Goal: Task Accomplishment & Management: Manage account settings

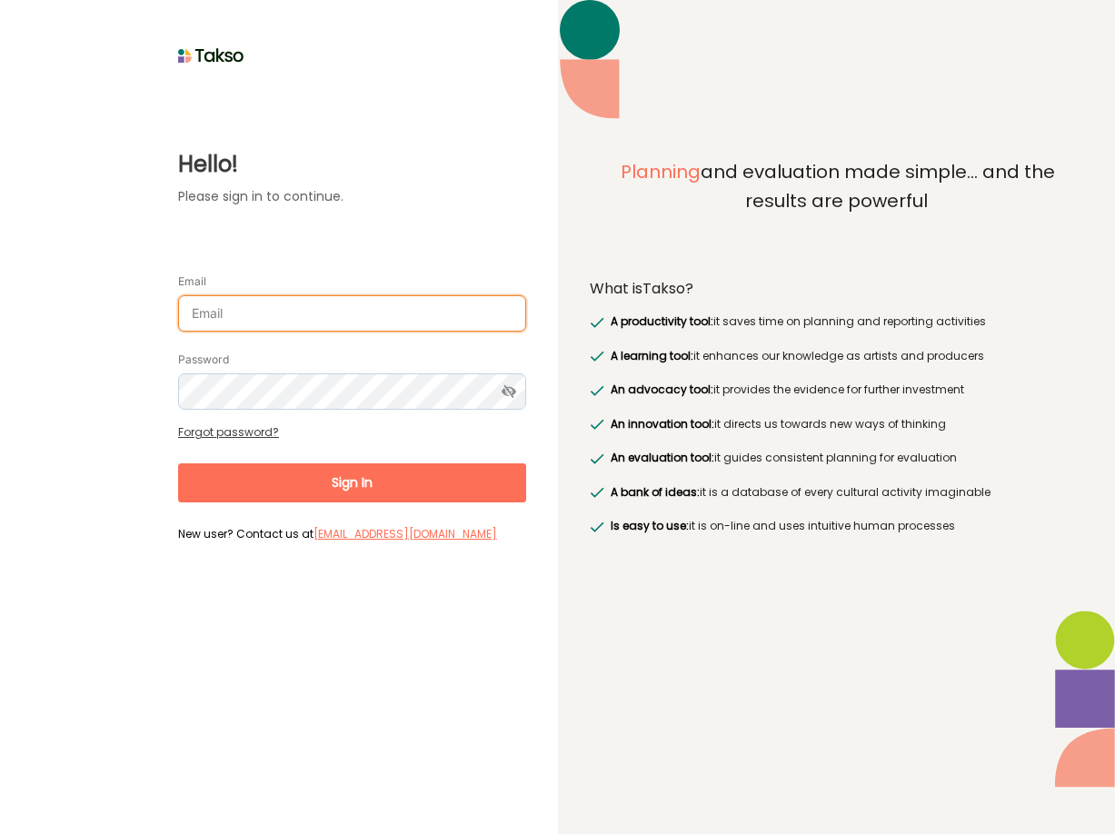
type input "[PERSON_NAME][EMAIL_ADDRESS][DOMAIN_NAME]"
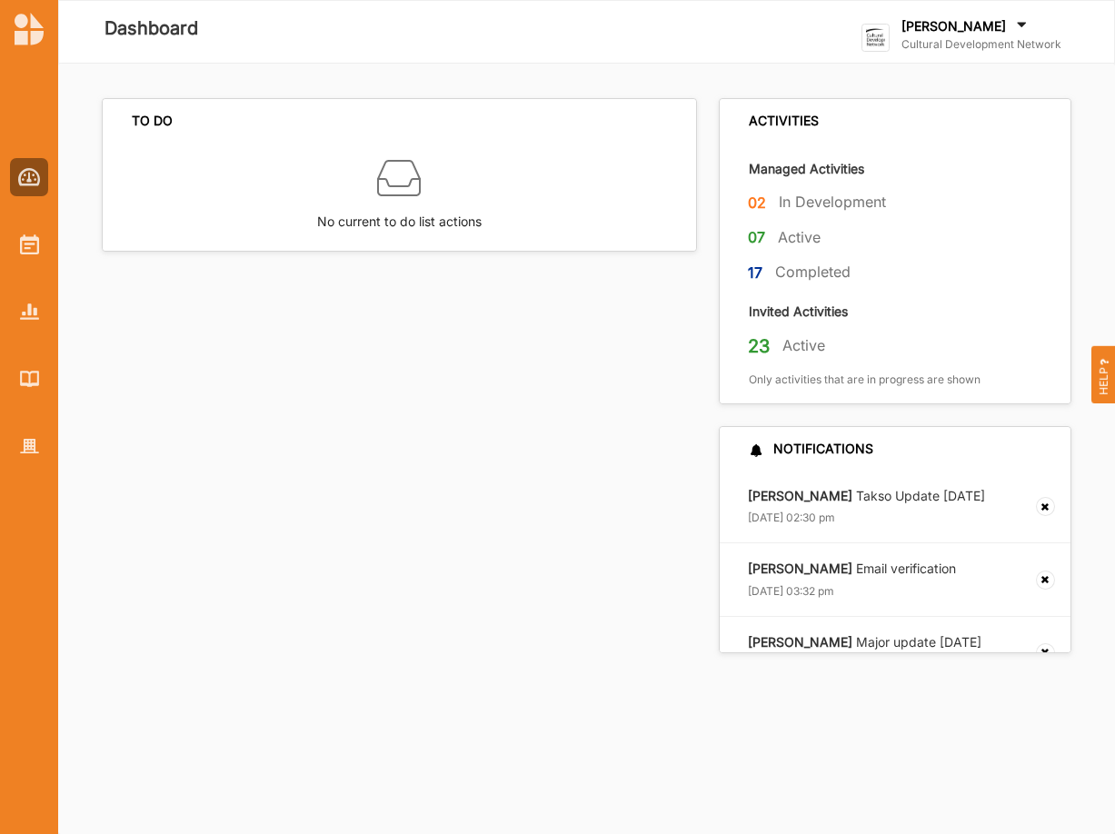
click at [990, 20] on label "[PERSON_NAME]" at bounding box center [953, 26] width 104 height 16
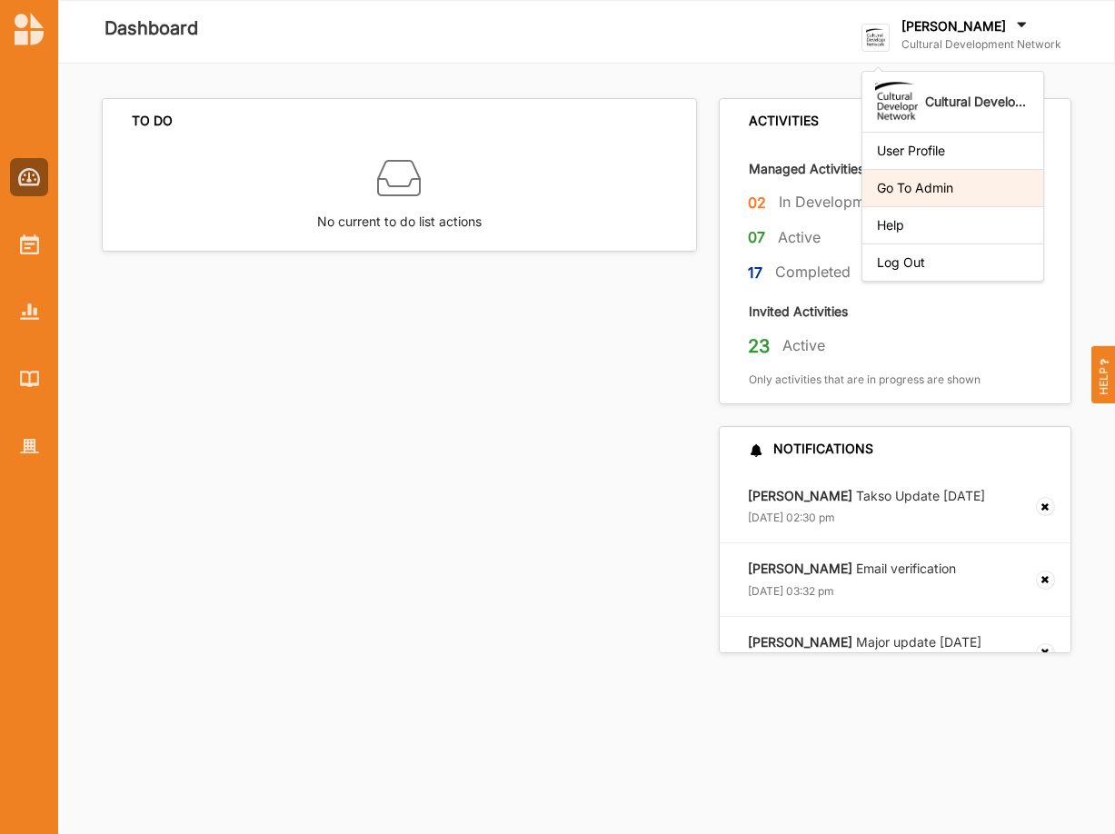
click at [938, 175] on div "Go To Admin" at bounding box center [952, 187] width 181 height 37
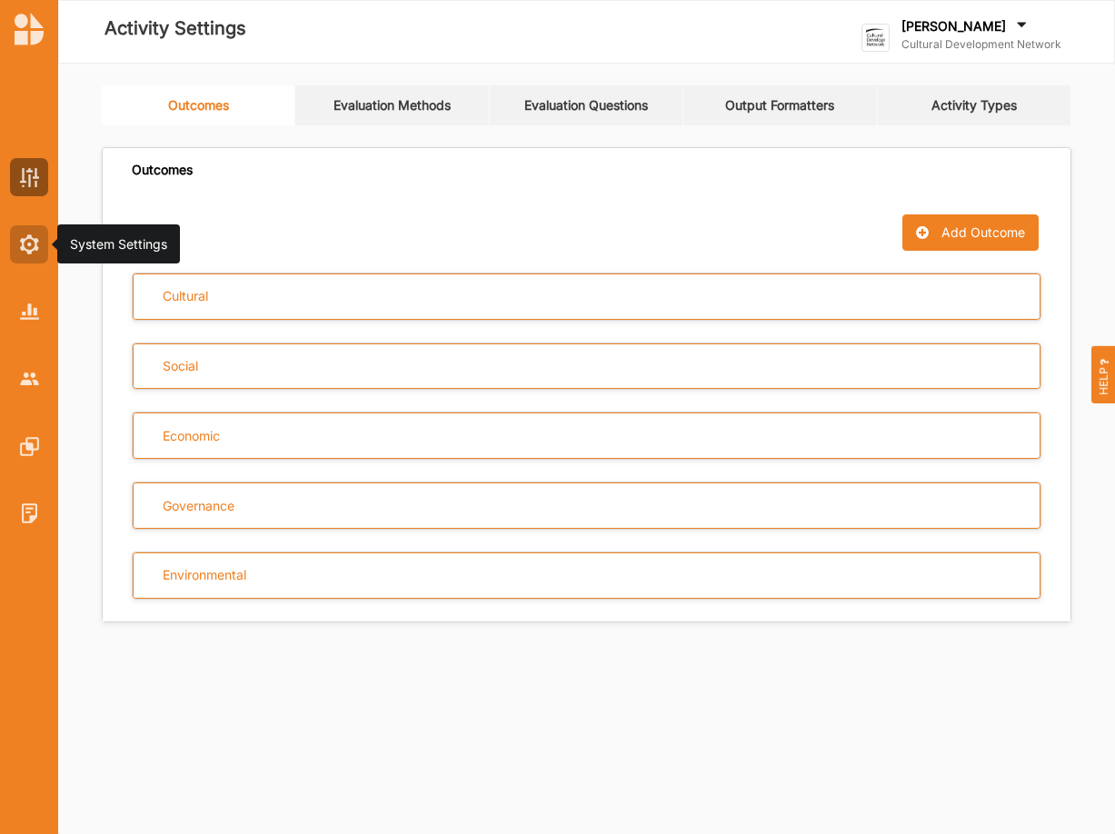
click at [21, 245] on img at bounding box center [29, 244] width 19 height 20
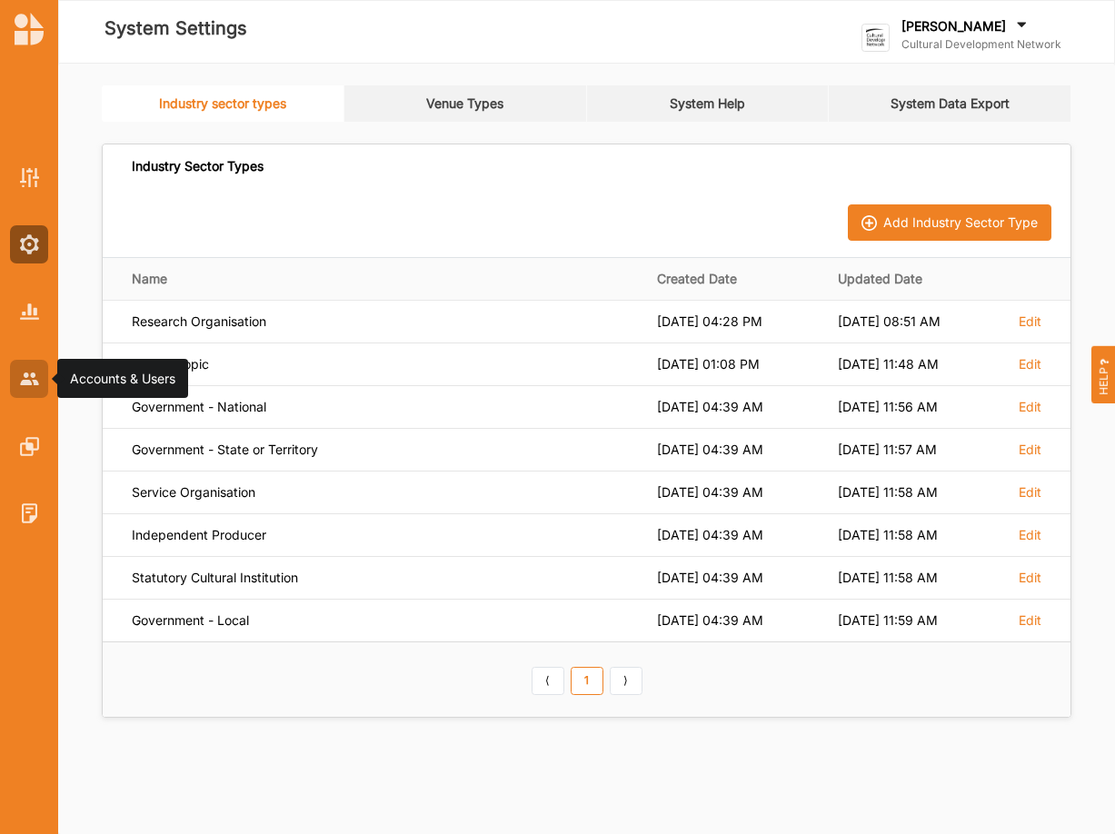
click at [31, 378] on img at bounding box center [29, 379] width 19 height 12
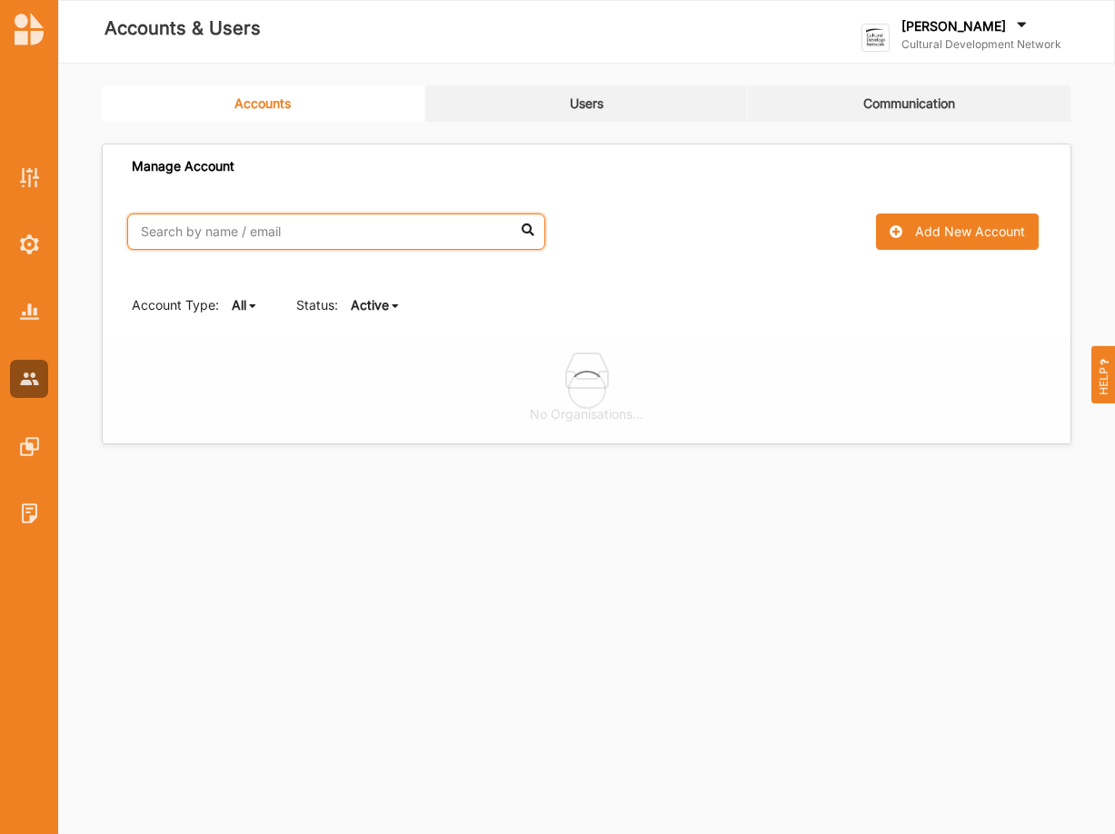
click at [252, 233] on input "text" at bounding box center [336, 232] width 418 height 36
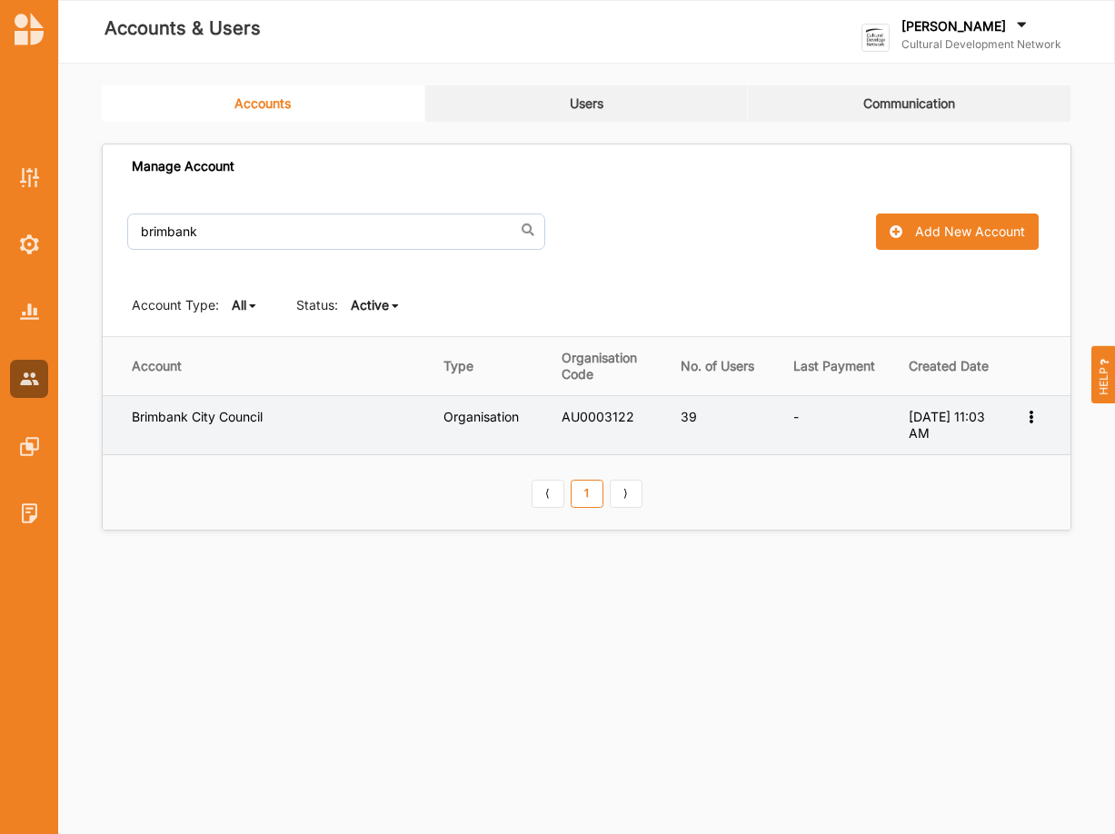
click at [1033, 414] on icon at bounding box center [1030, 415] width 15 height 13
click at [964, 472] on div "Edit Permission" at bounding box center [970, 481] width 140 height 35
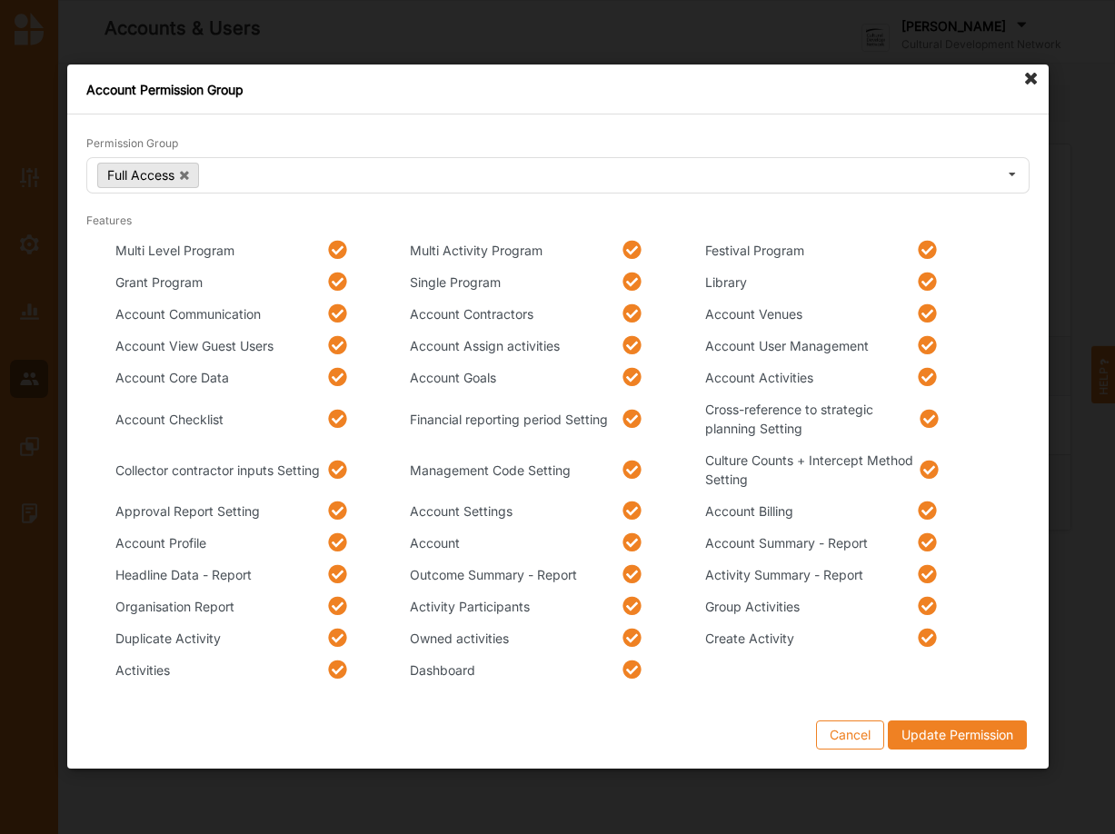
click at [927, 466] on icon at bounding box center [928, 470] width 19 height 19
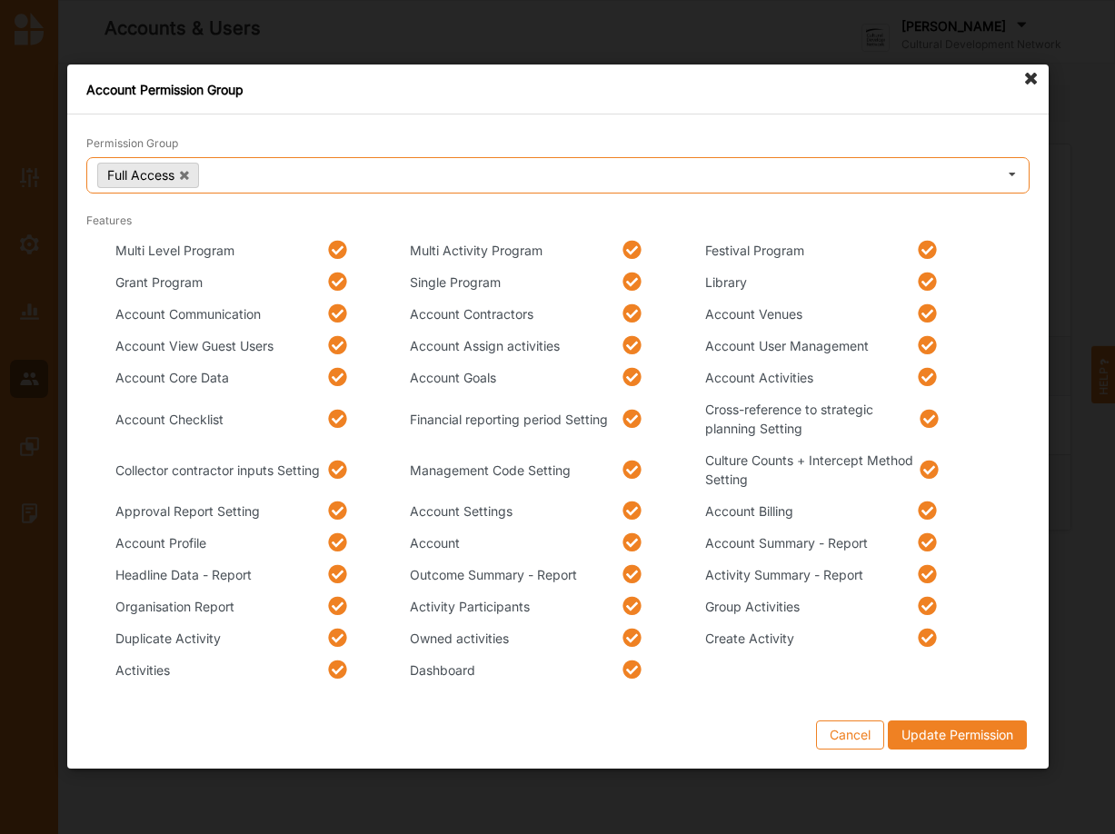
click at [1013, 172] on icon at bounding box center [1012, 176] width 27 height 34
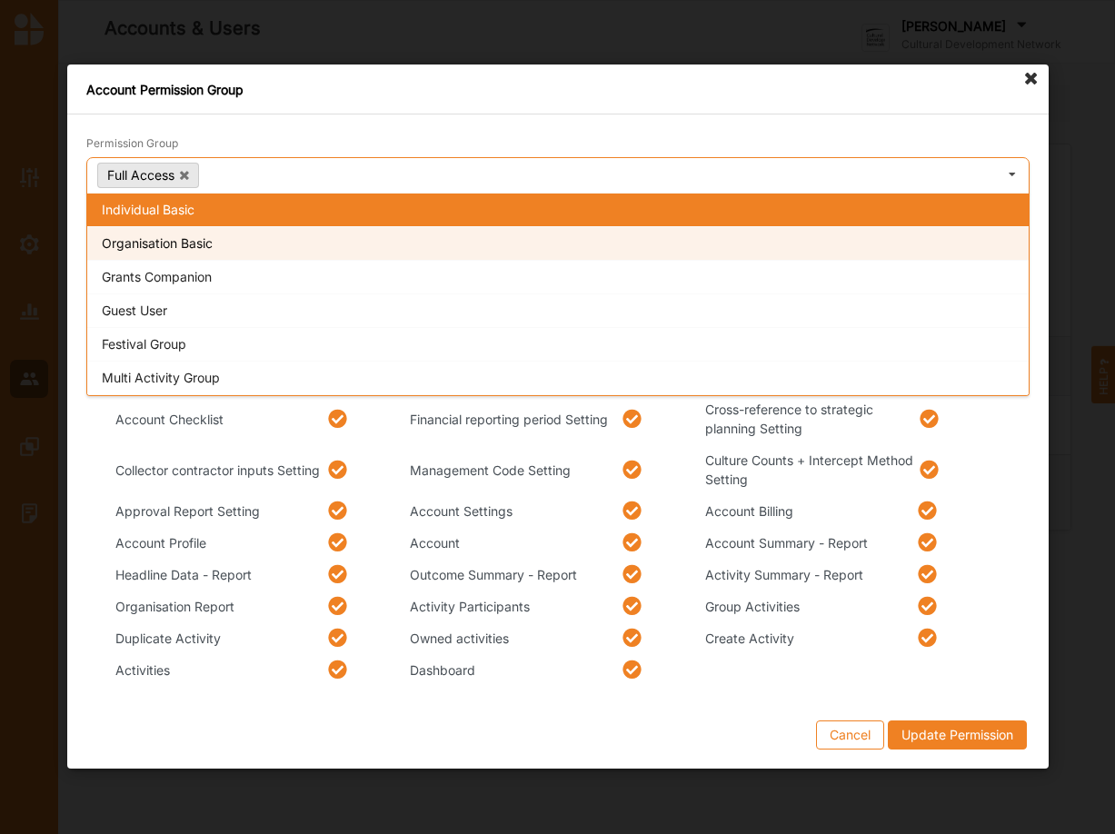
click at [184, 243] on div "Organisation Basic" at bounding box center [557, 244] width 941 height 34
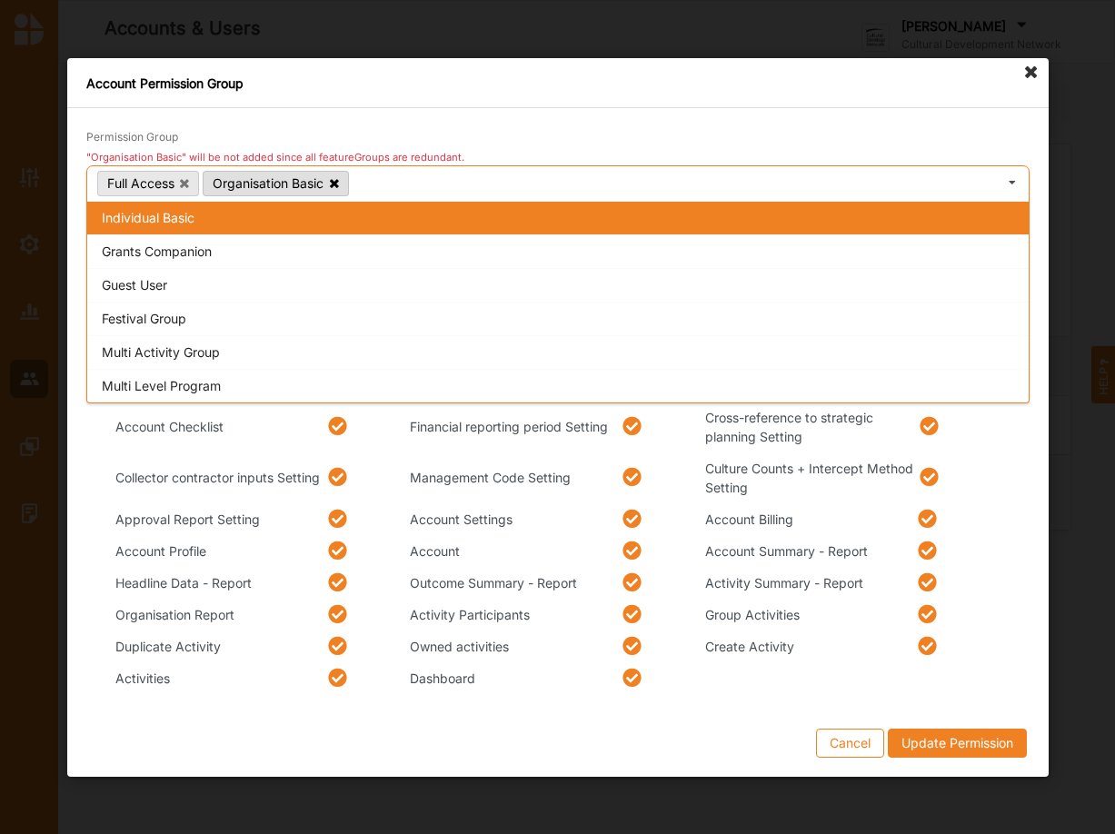
click at [333, 181] on icon at bounding box center [333, 182] width 9 height 12
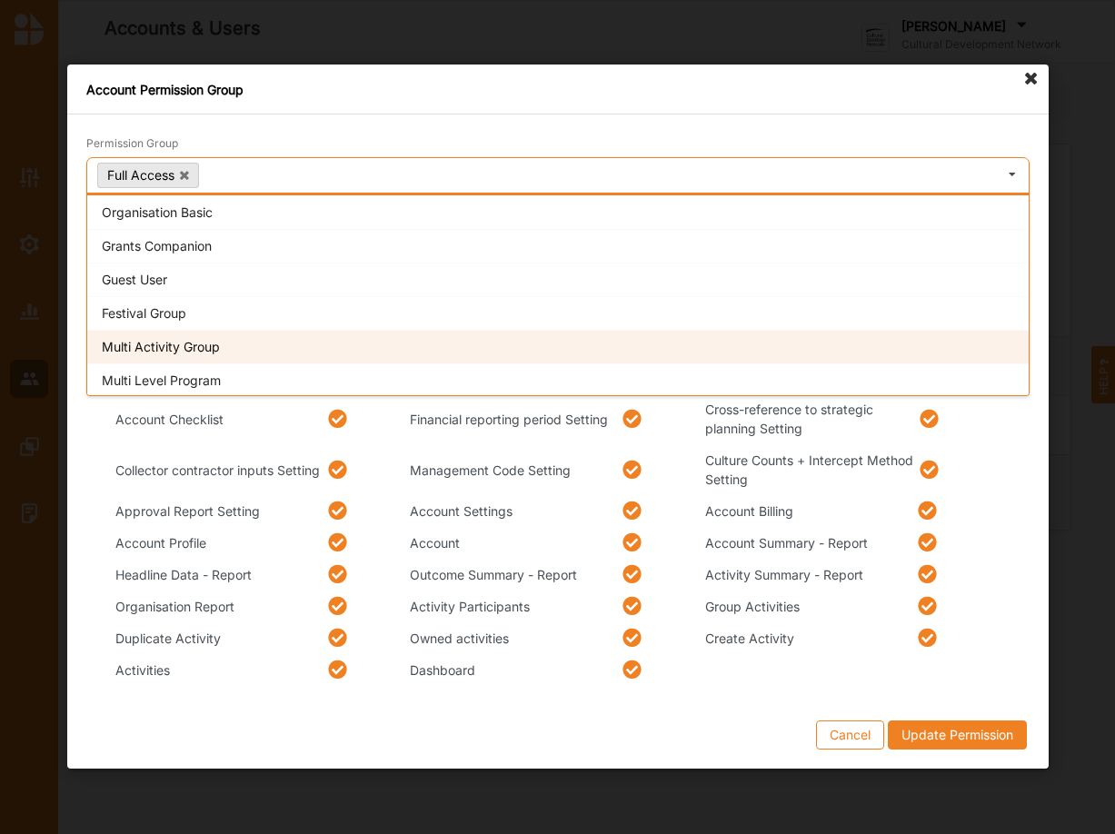
scroll to position [33, 0]
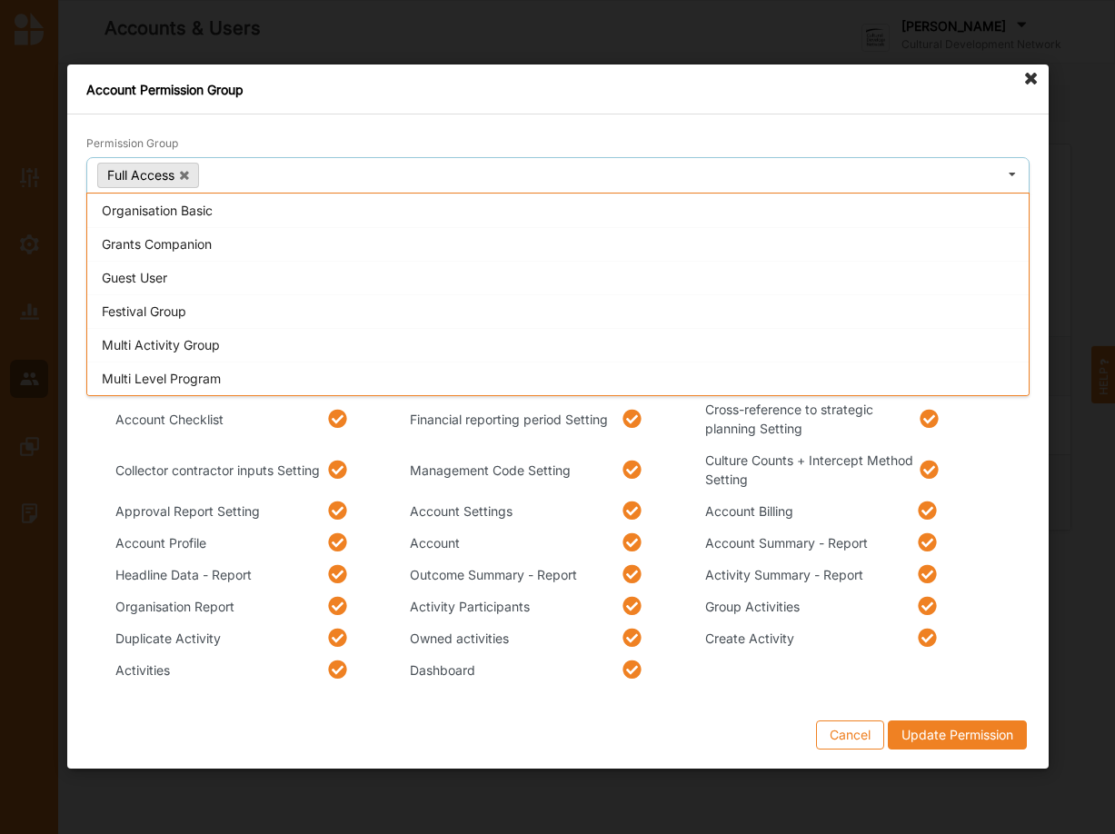
click at [1018, 482] on div "Multi Level Program Multi Activity Program Festival Program Grant Program Singl…" at bounding box center [557, 461] width 943 height 452
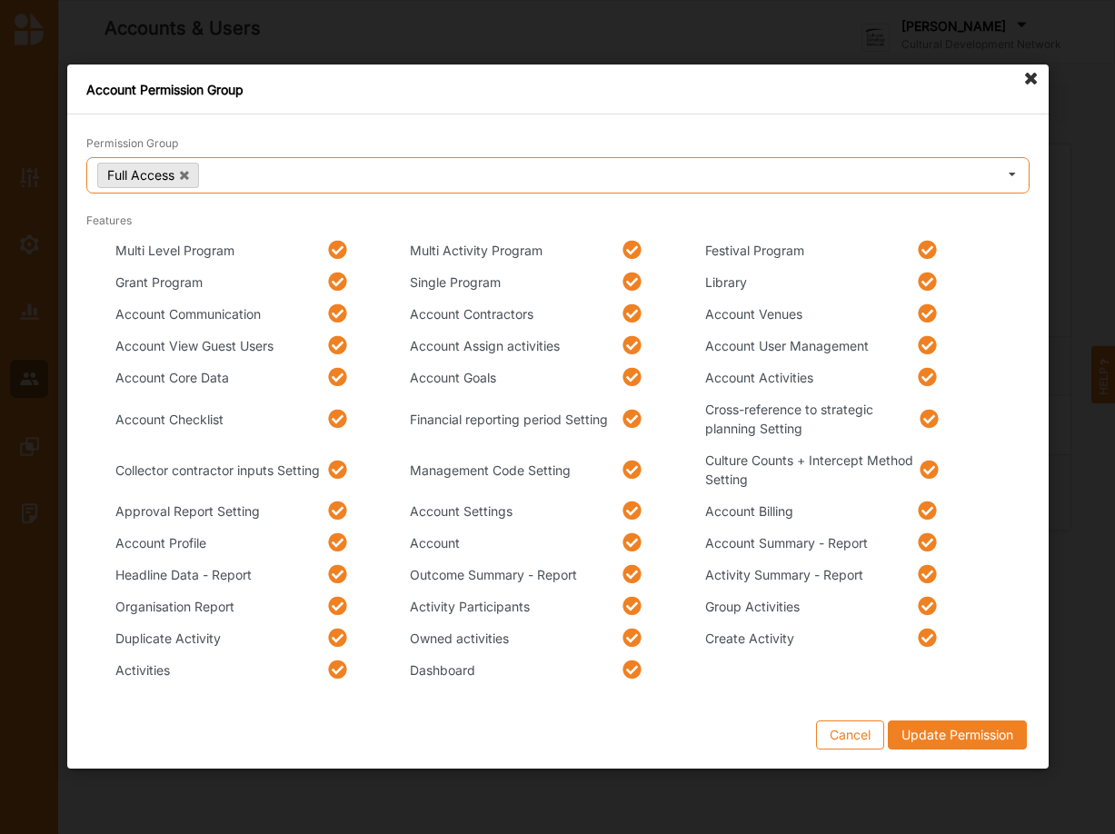
click at [272, 180] on div "Full Access Permissions Individual Basic Organisation Basic Grants Companion Gu…" at bounding box center [557, 176] width 943 height 36
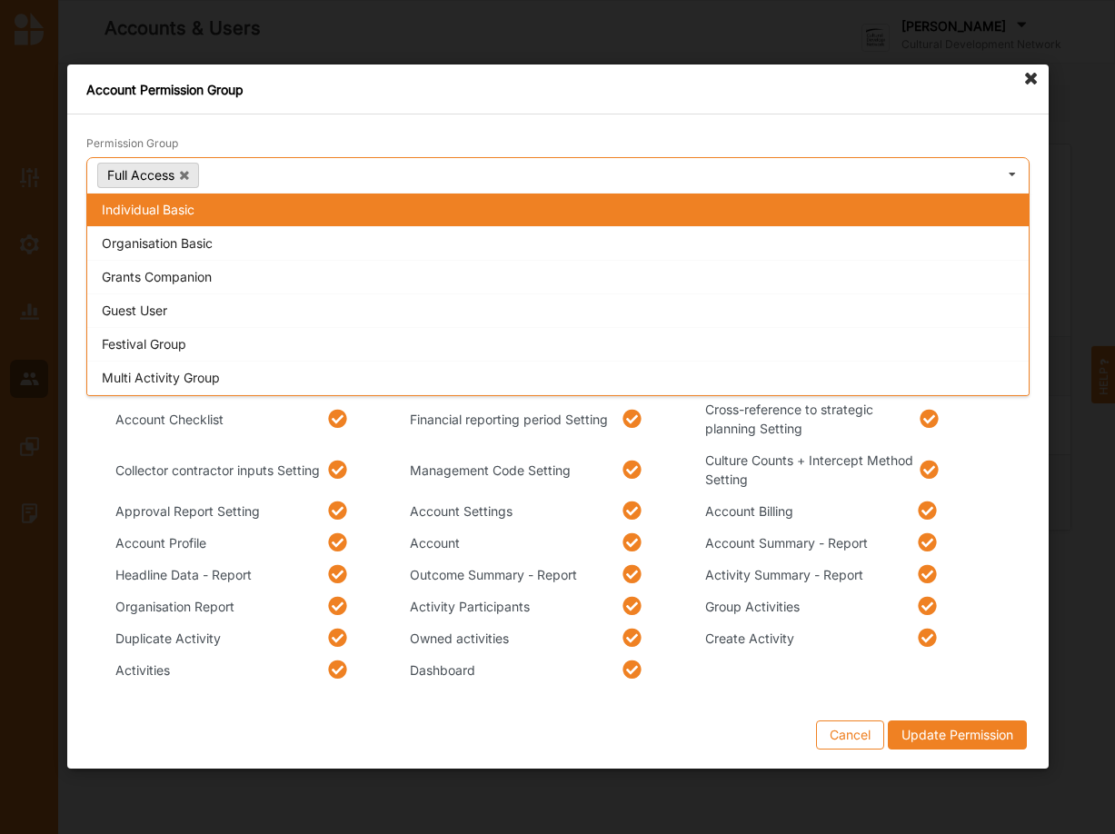
click at [281, 164] on div "Full Access Permissions Individual Basic Organisation Basic Grants Companion Gu…" at bounding box center [557, 176] width 943 height 36
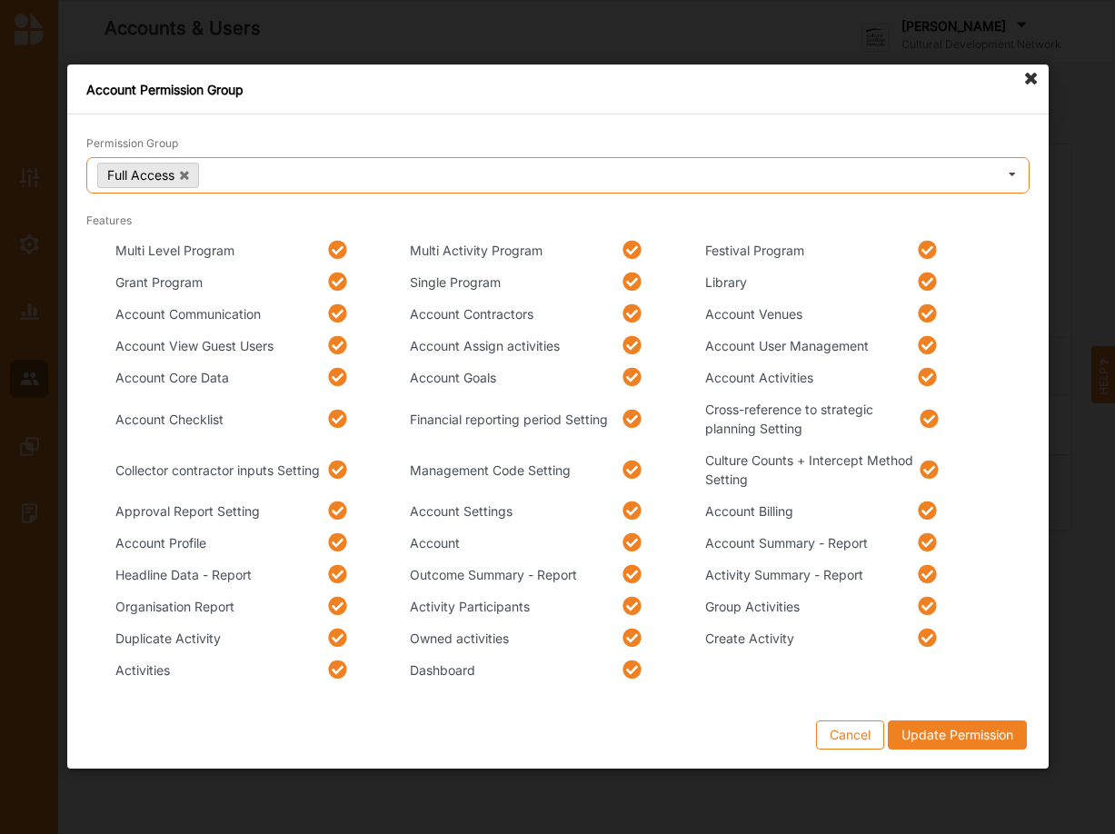
click at [1015, 177] on icon at bounding box center [1012, 176] width 27 height 34
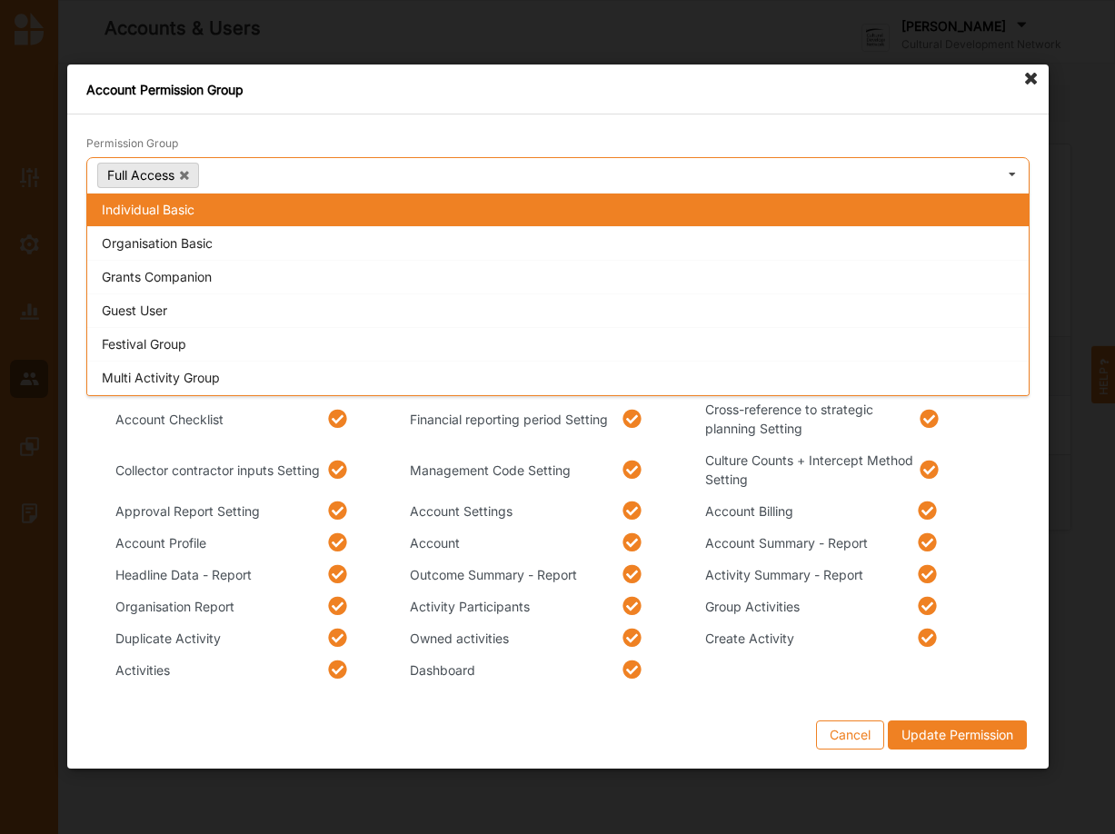
click at [325, 179] on div "Full Access Permissions Individual Basic Organisation Basic Grants Companion Gu…" at bounding box center [557, 176] width 943 height 36
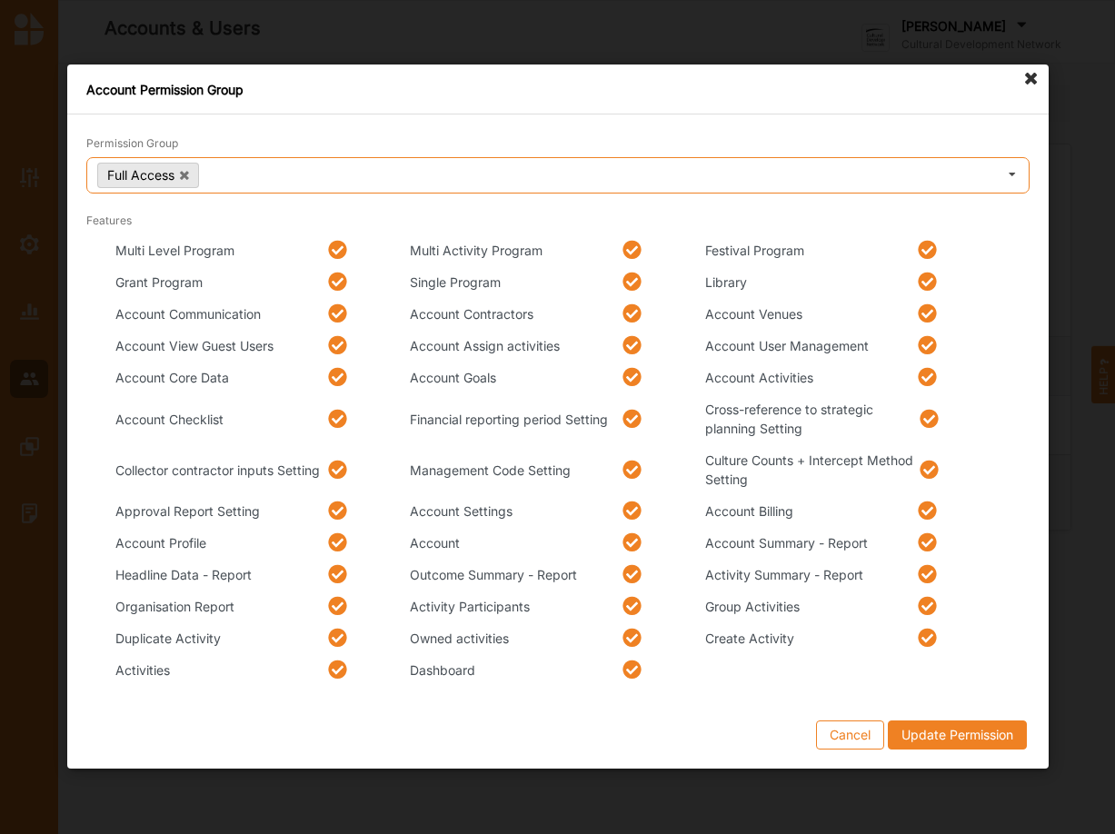
click at [1008, 178] on icon at bounding box center [1012, 176] width 27 height 34
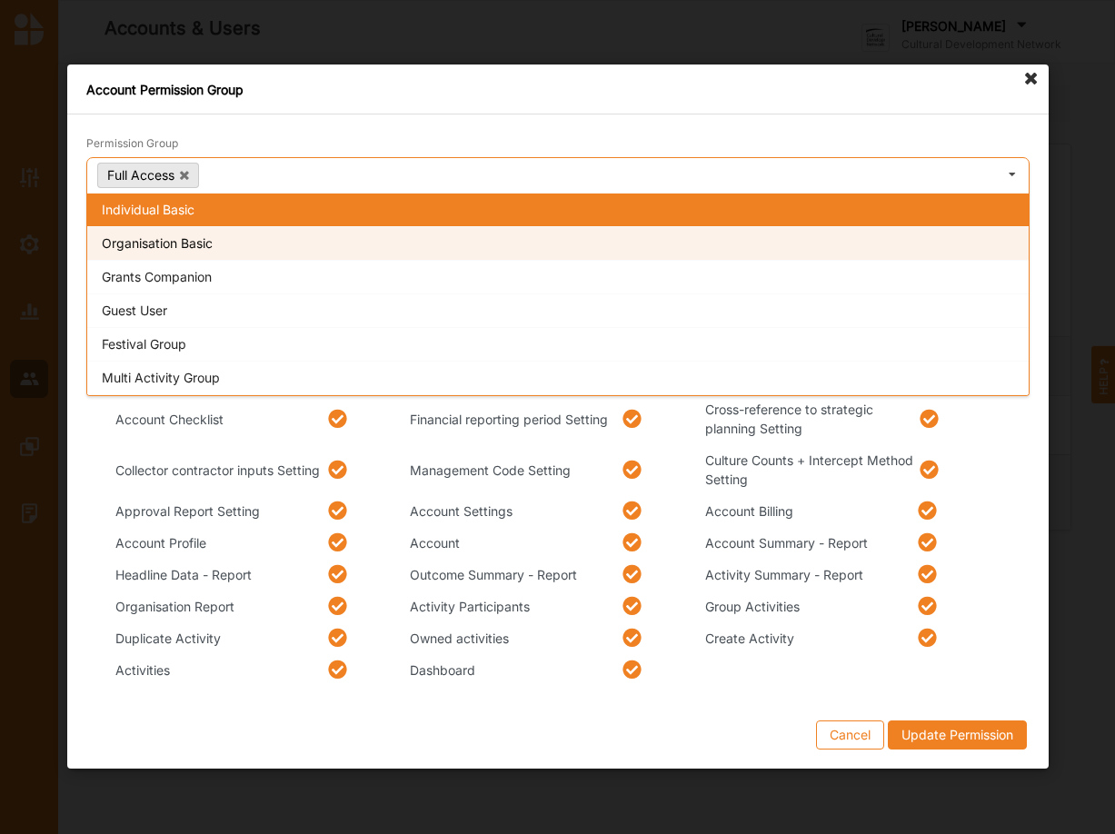
click at [172, 248] on div "Organisation Basic" at bounding box center [557, 244] width 941 height 34
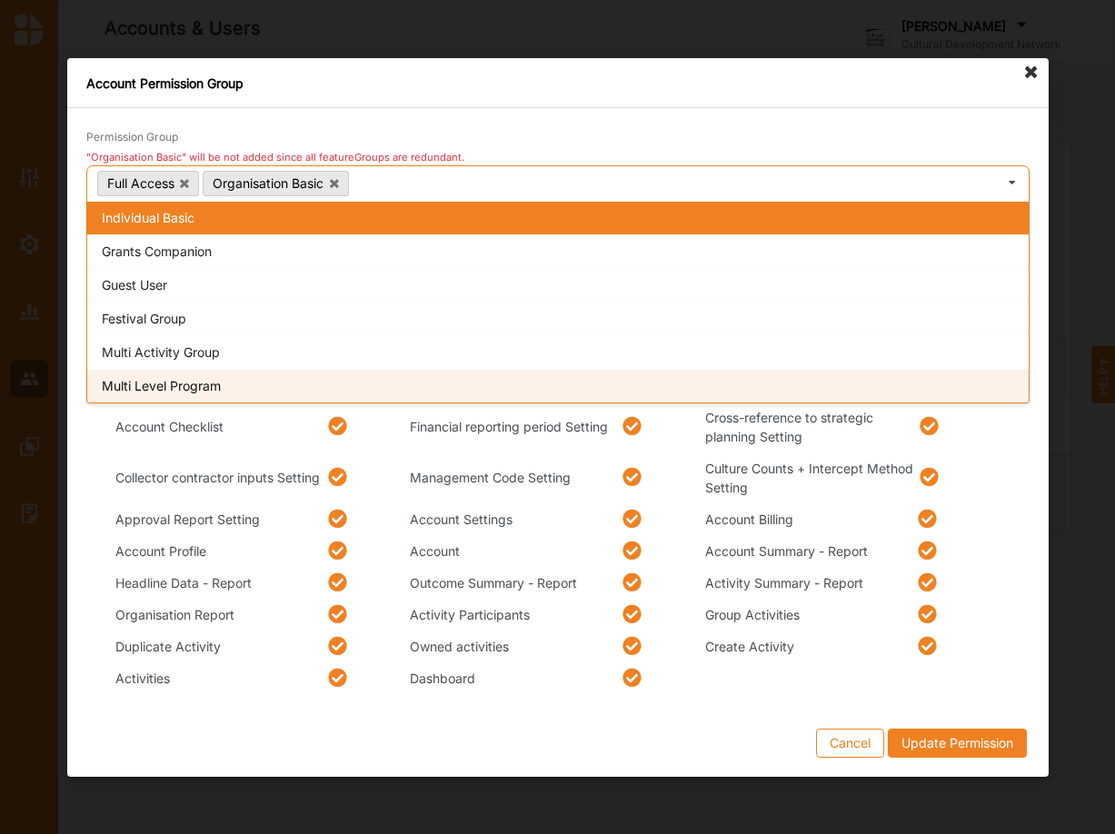
click at [168, 352] on div "Multi Activity Group" at bounding box center [557, 351] width 941 height 34
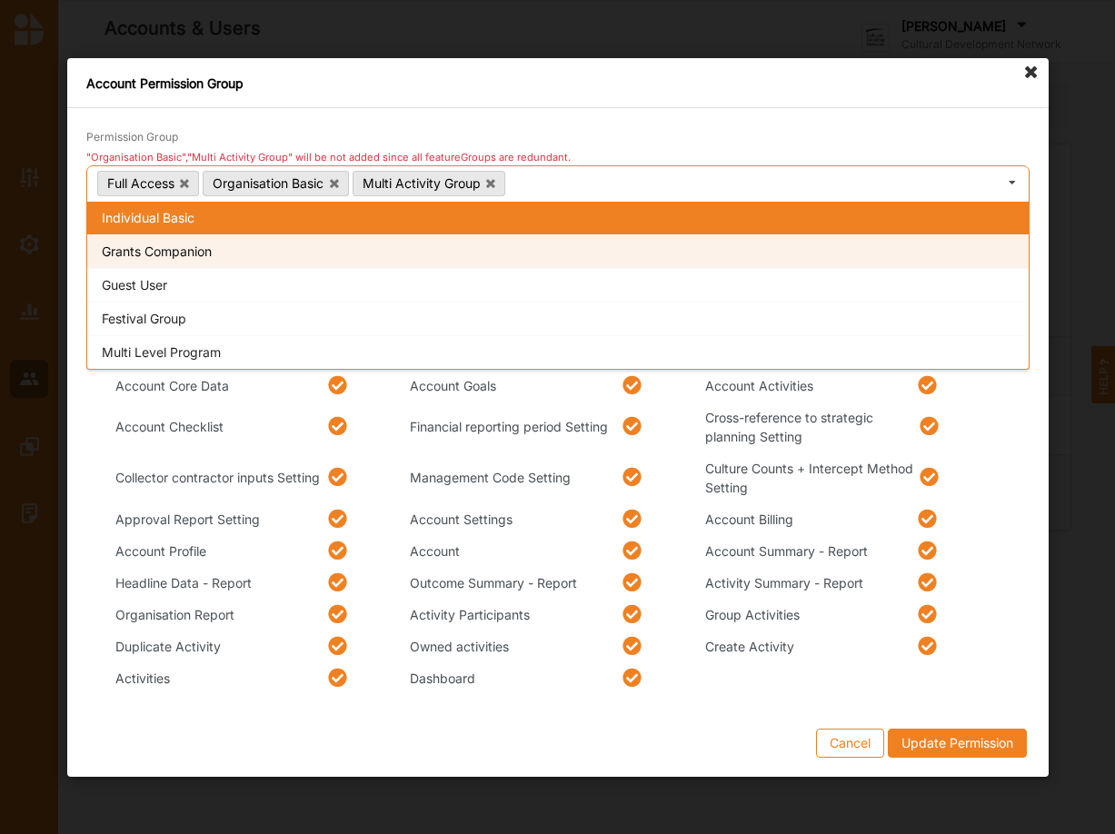
click at [157, 254] on div "Grants Companion" at bounding box center [557, 251] width 941 height 34
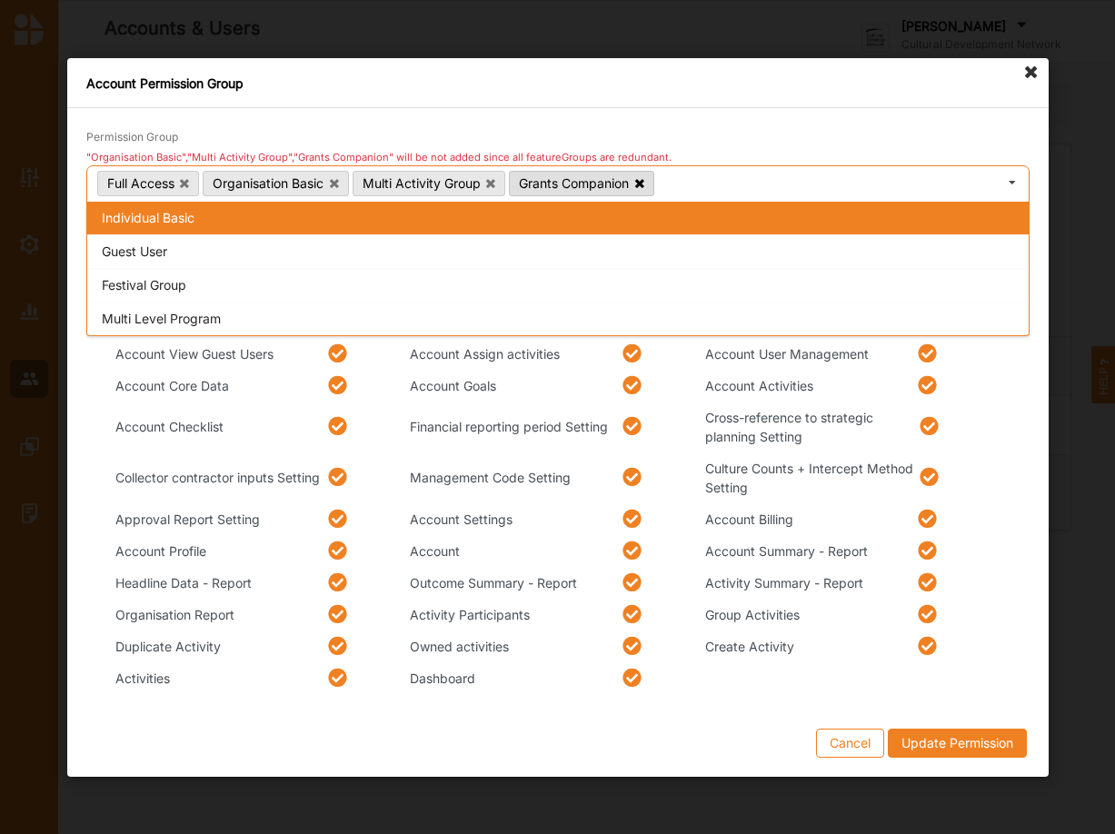
click at [641, 183] on icon at bounding box center [638, 182] width 9 height 12
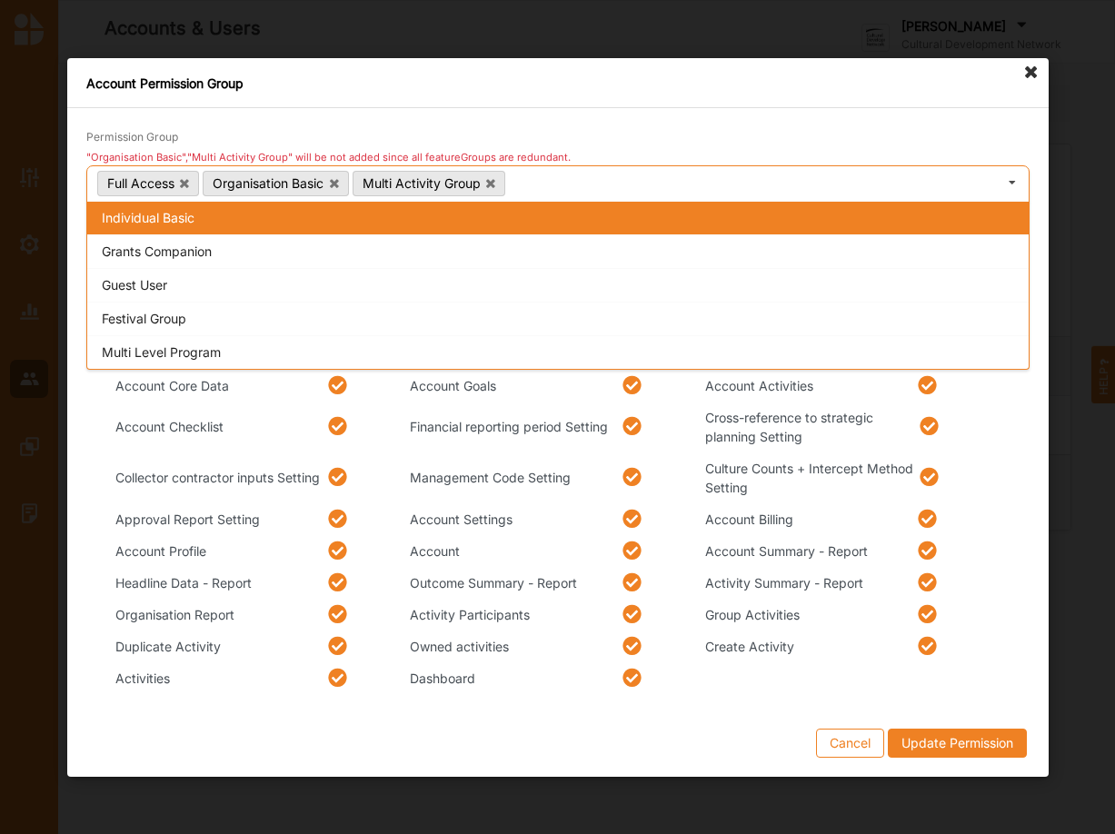
click at [491, 183] on icon at bounding box center [490, 182] width 9 height 12
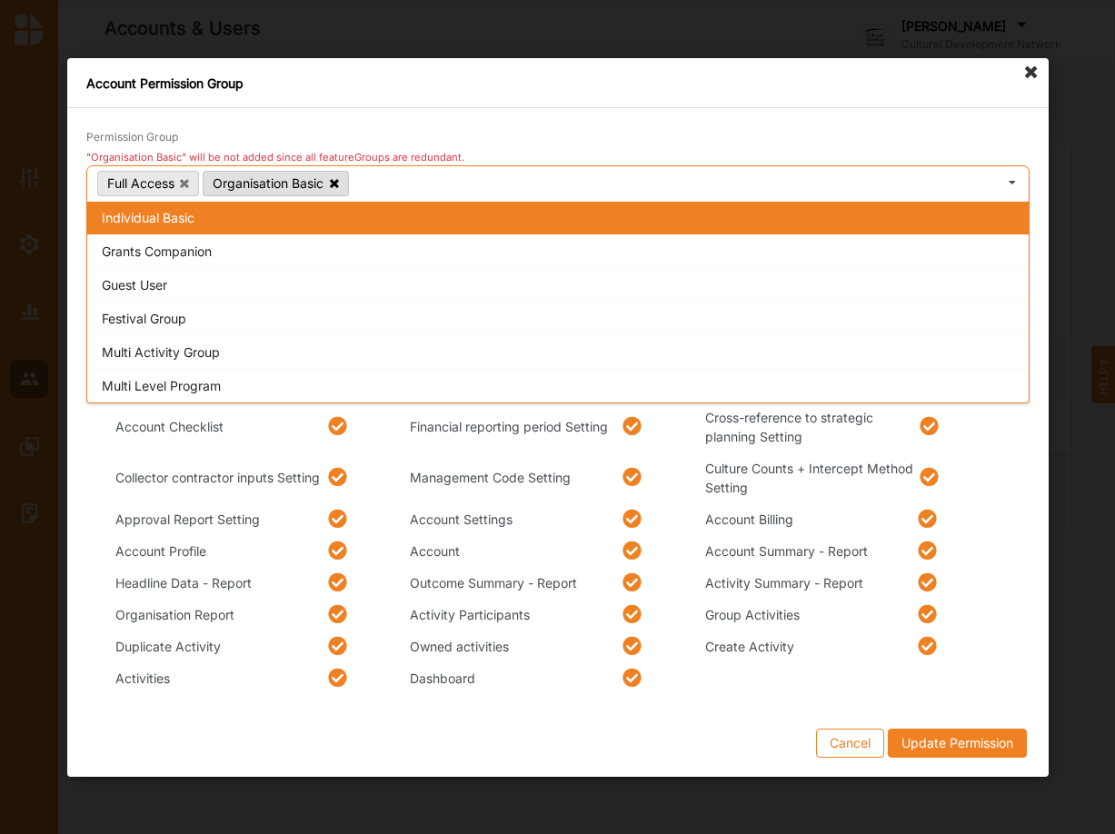
click at [336, 181] on icon at bounding box center [333, 182] width 9 height 12
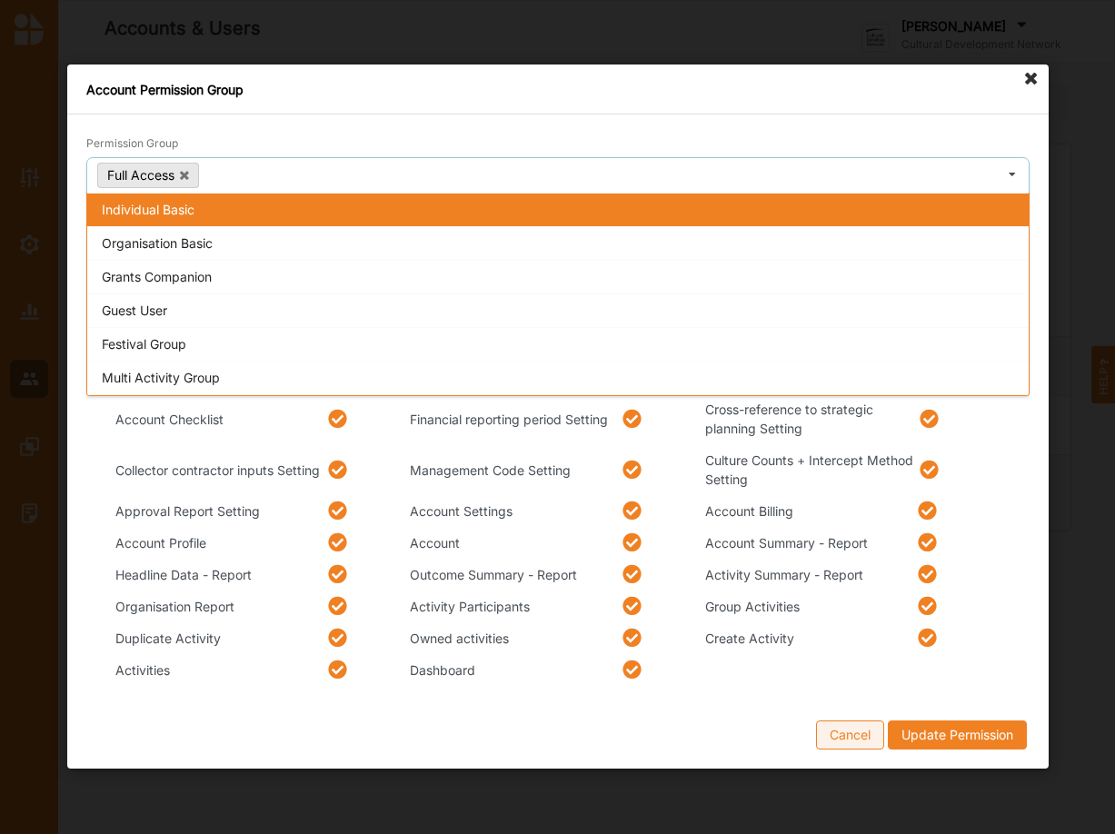
click at [859, 730] on button "Cancel" at bounding box center [850, 735] width 68 height 29
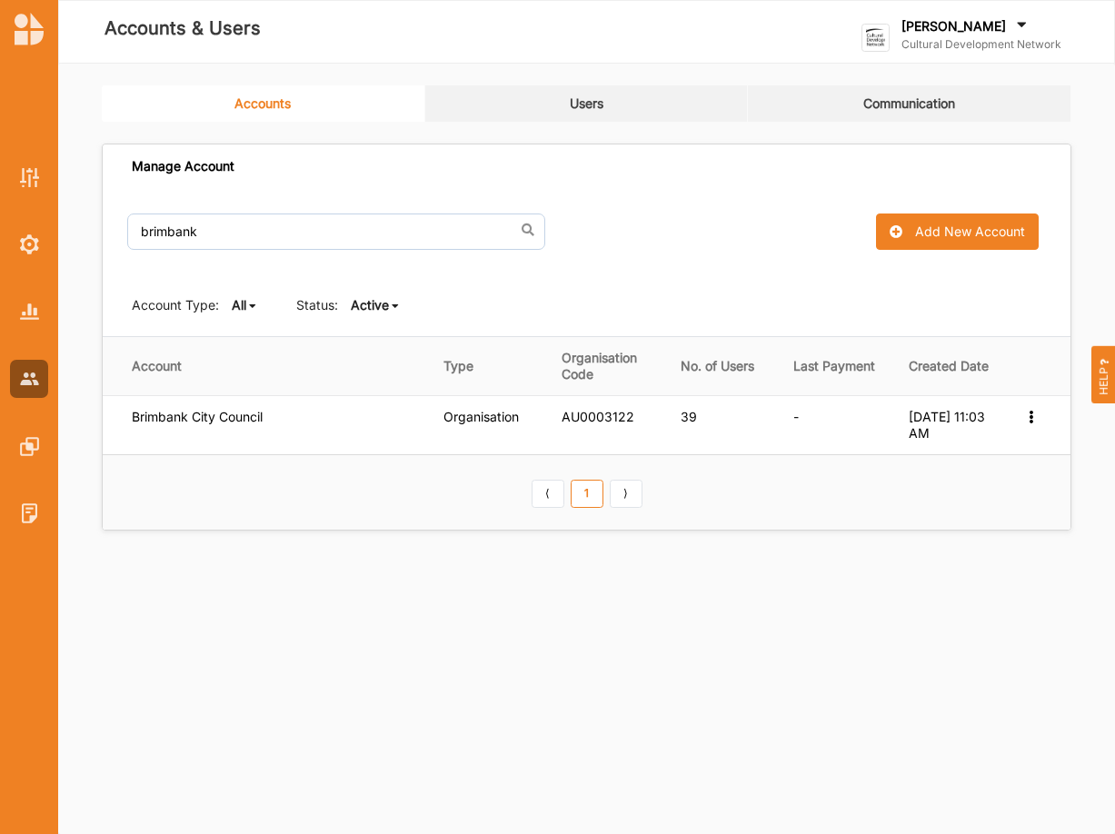
click at [939, 23] on label "[PERSON_NAME]" at bounding box center [953, 26] width 104 height 16
drag, startPoint x: 256, startPoint y: 225, endPoint x: 89, endPoint y: 238, distance: 167.7
click at [127, 238] on input "brimbank" at bounding box center [336, 232] width 418 height 36
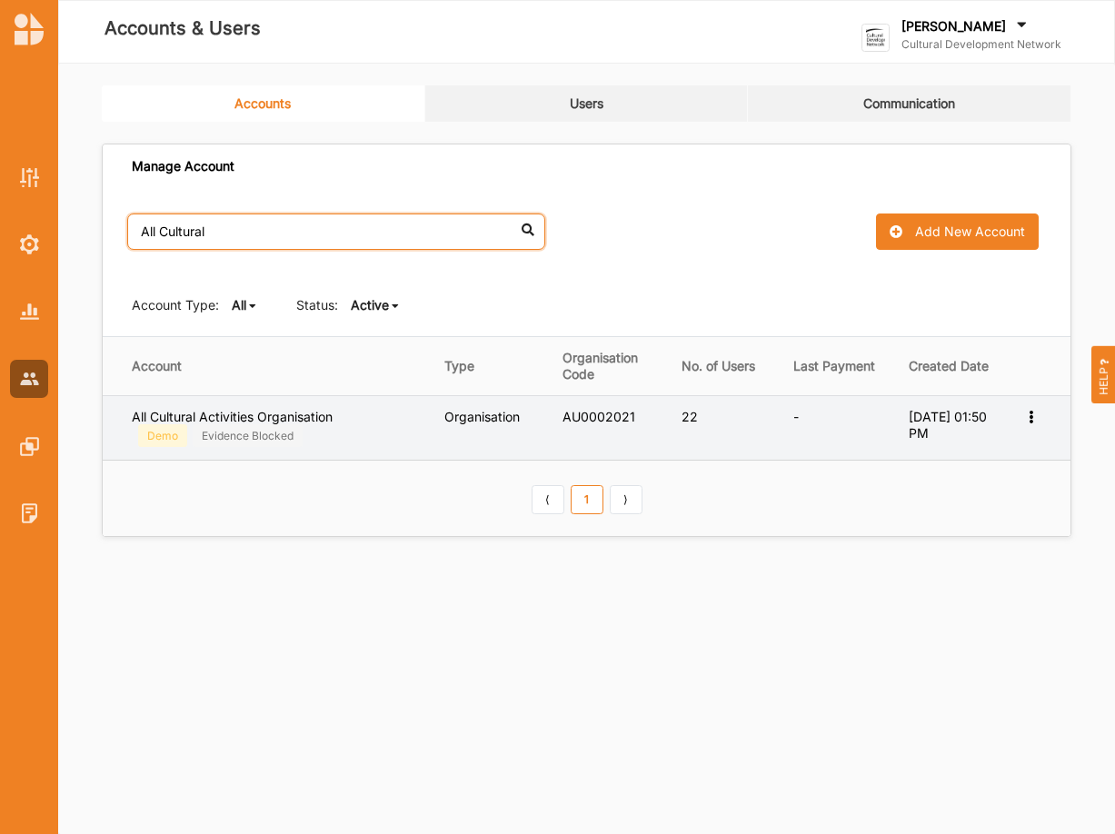
type input "All Cultural"
click at [1032, 415] on icon at bounding box center [1030, 415] width 15 height 13
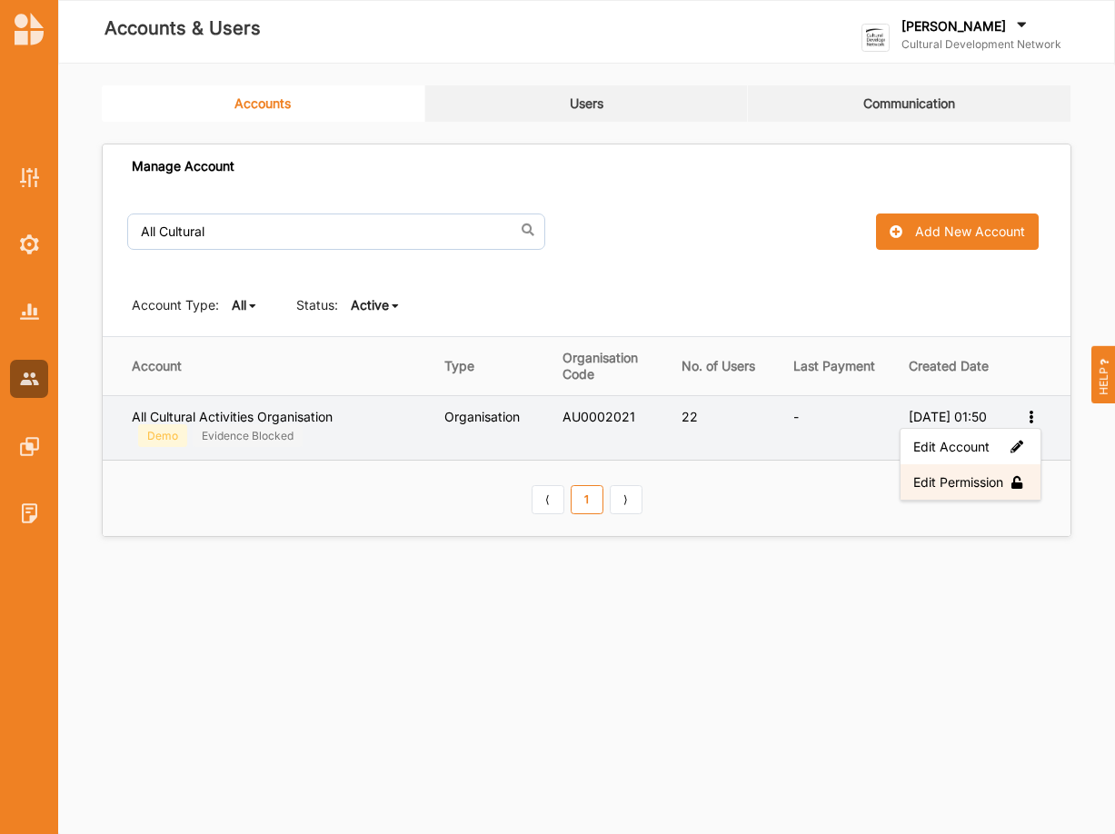
click at [967, 477] on label "Edit Permission" at bounding box center [970, 481] width 114 height 16
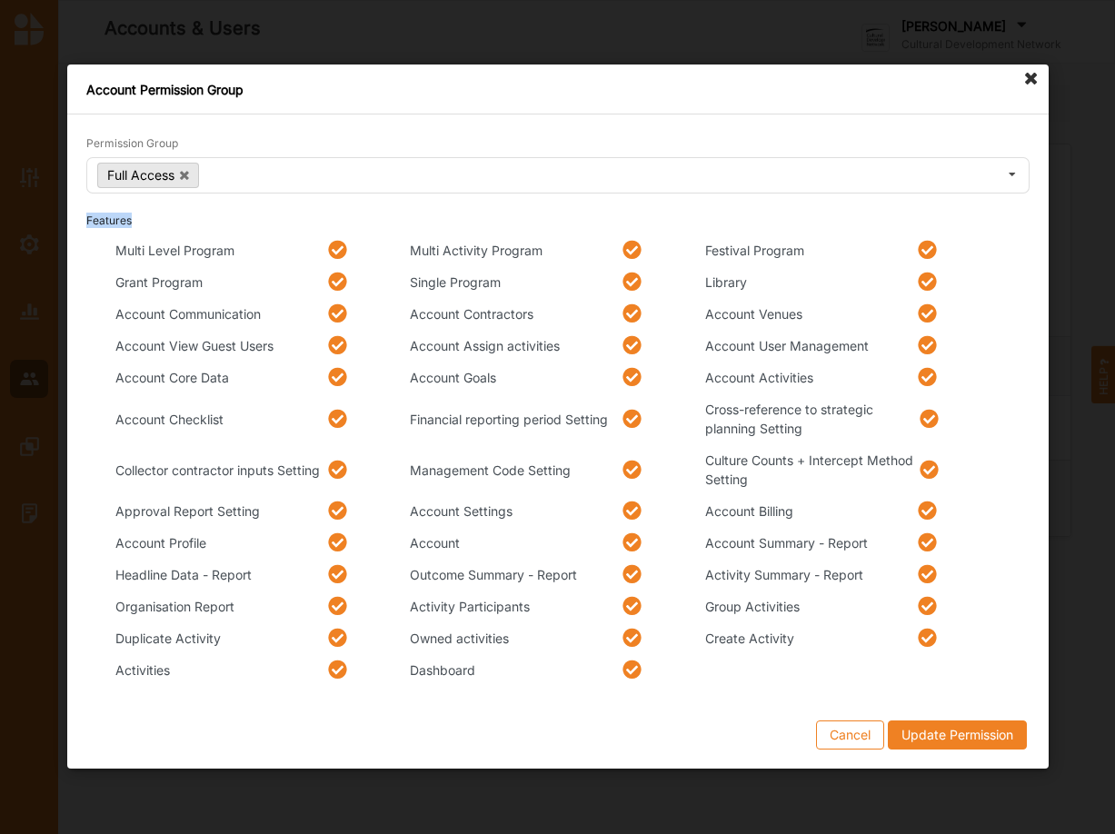
drag, startPoint x: 362, startPoint y: 80, endPoint x: 504, endPoint y: 219, distance: 199.2
click at [504, 219] on div "Account Permission Group Permission Group Full Access Permissions Individual Ba…" at bounding box center [557, 417] width 981 height 704
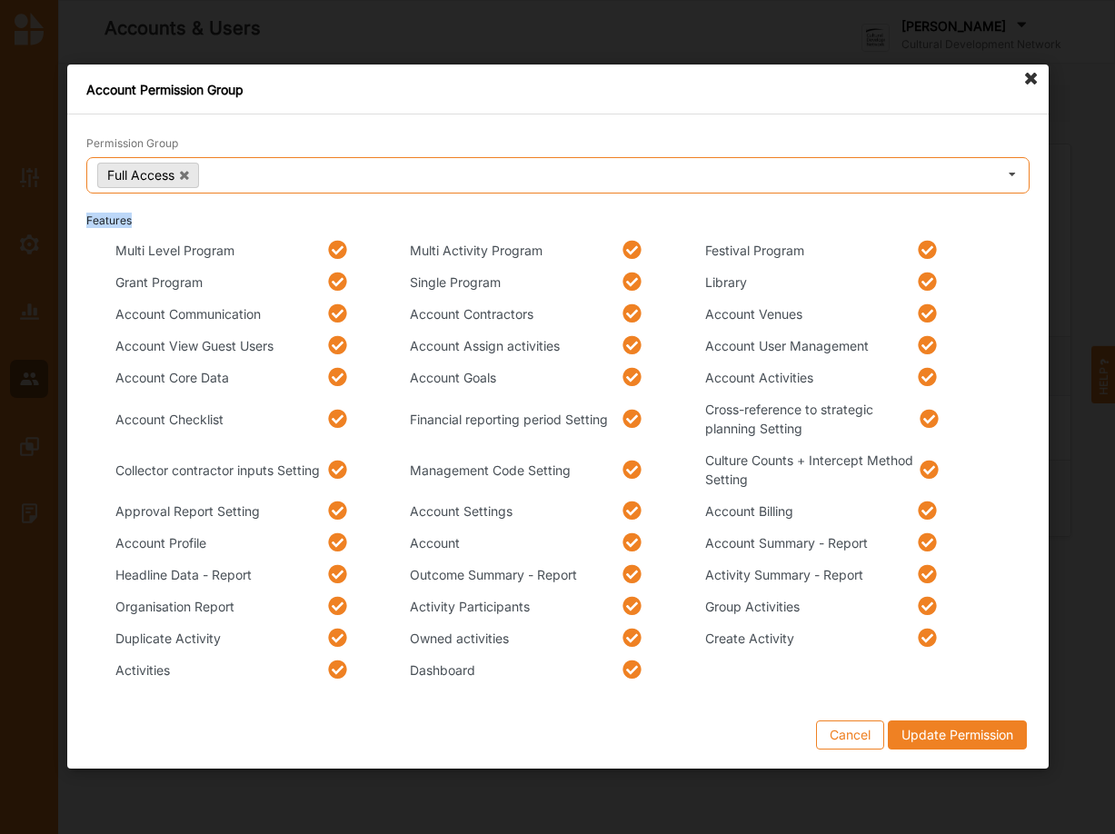
click at [1013, 177] on icon at bounding box center [1012, 176] width 27 height 34
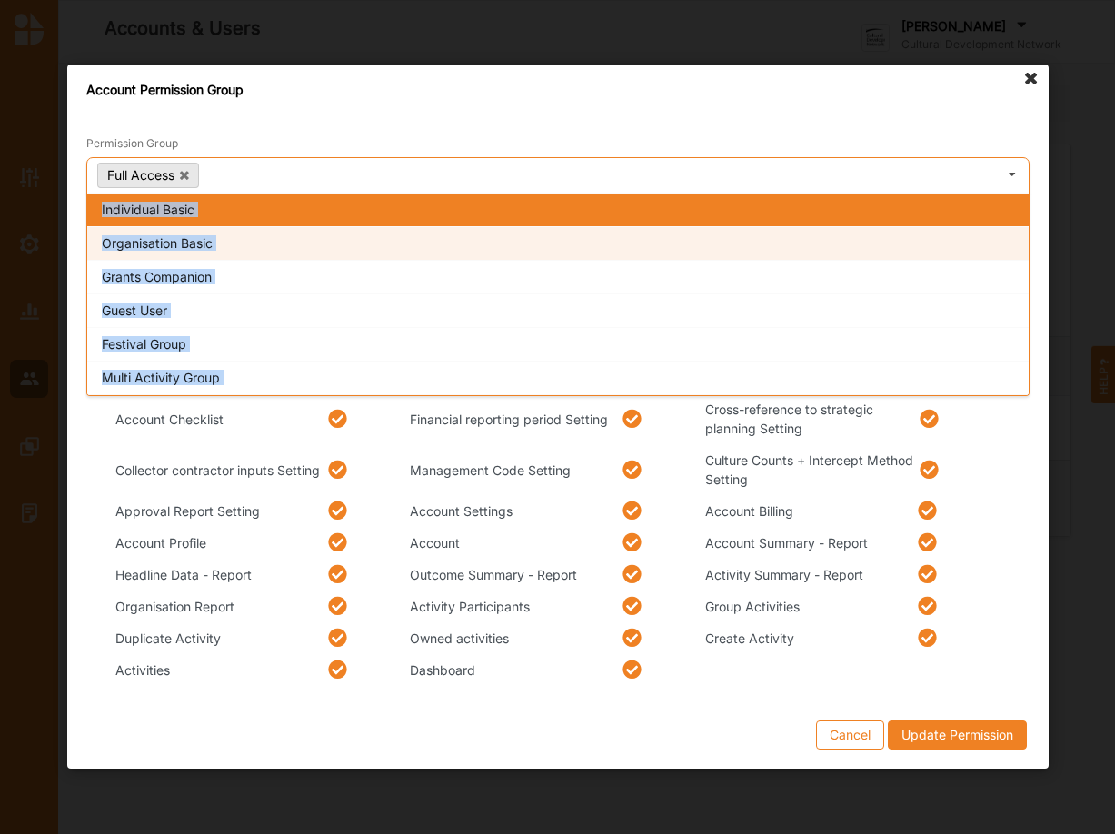
click at [183, 246] on div "Organisation Basic" at bounding box center [557, 244] width 941 height 34
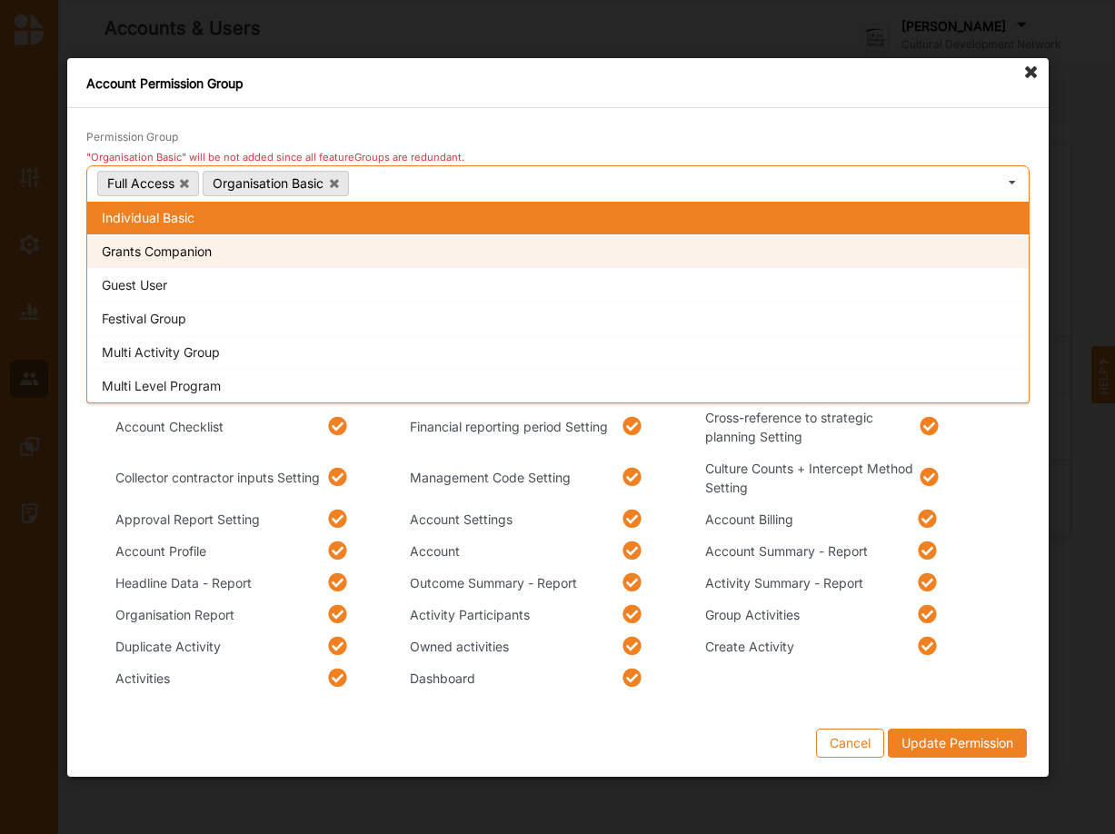
click at [165, 257] on div "Grants Companion" at bounding box center [557, 251] width 941 height 34
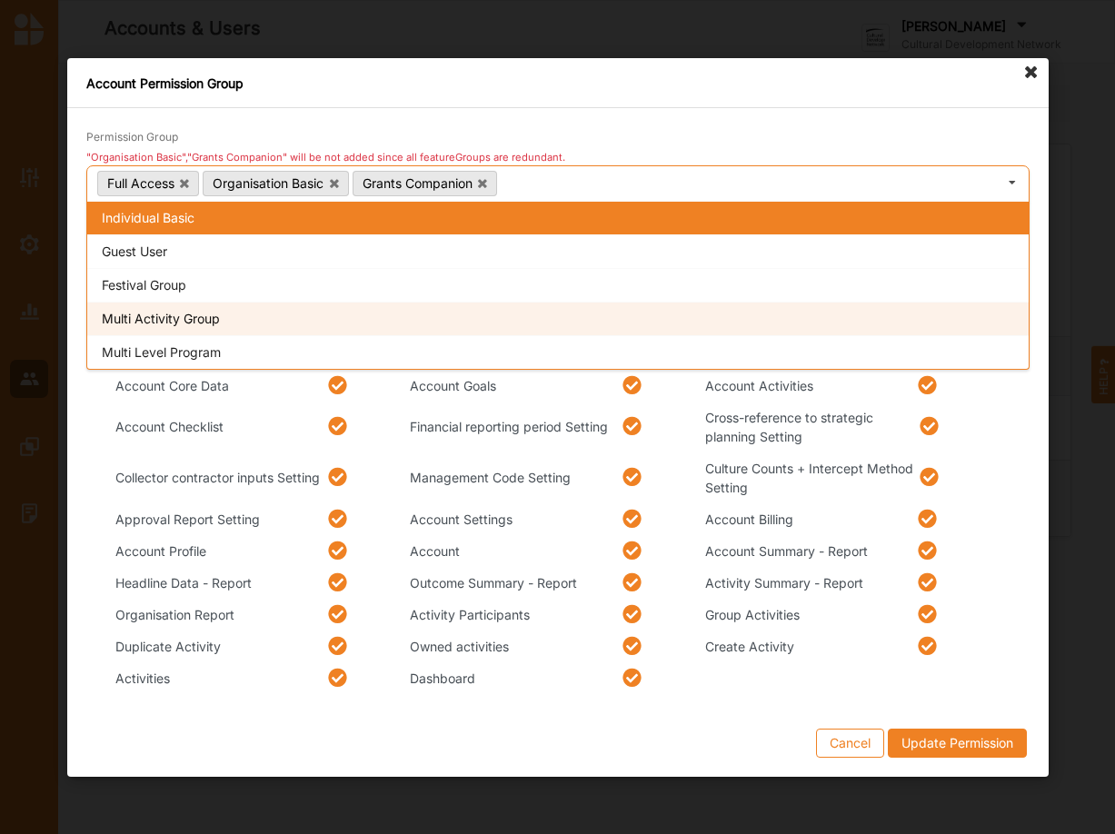
click at [163, 319] on div "Multi Activity Group" at bounding box center [557, 318] width 941 height 34
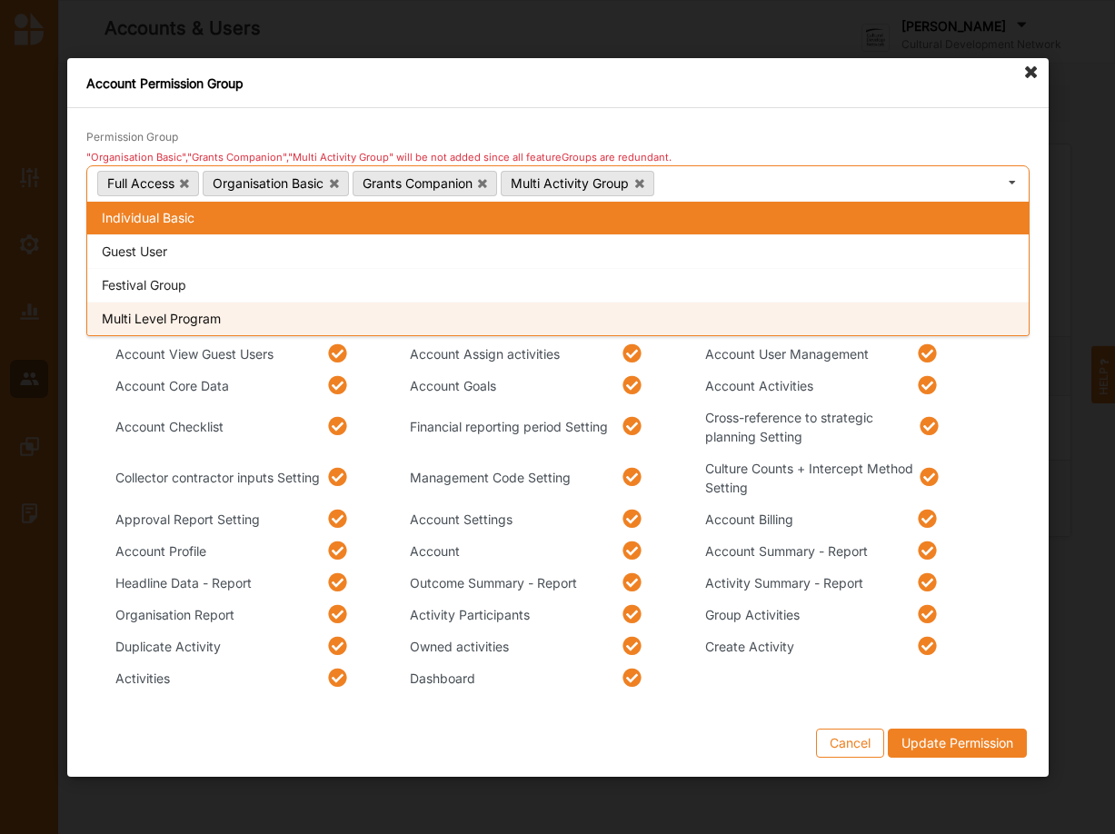
click at [163, 318] on div "Multi Level Program" at bounding box center [557, 318] width 941 height 34
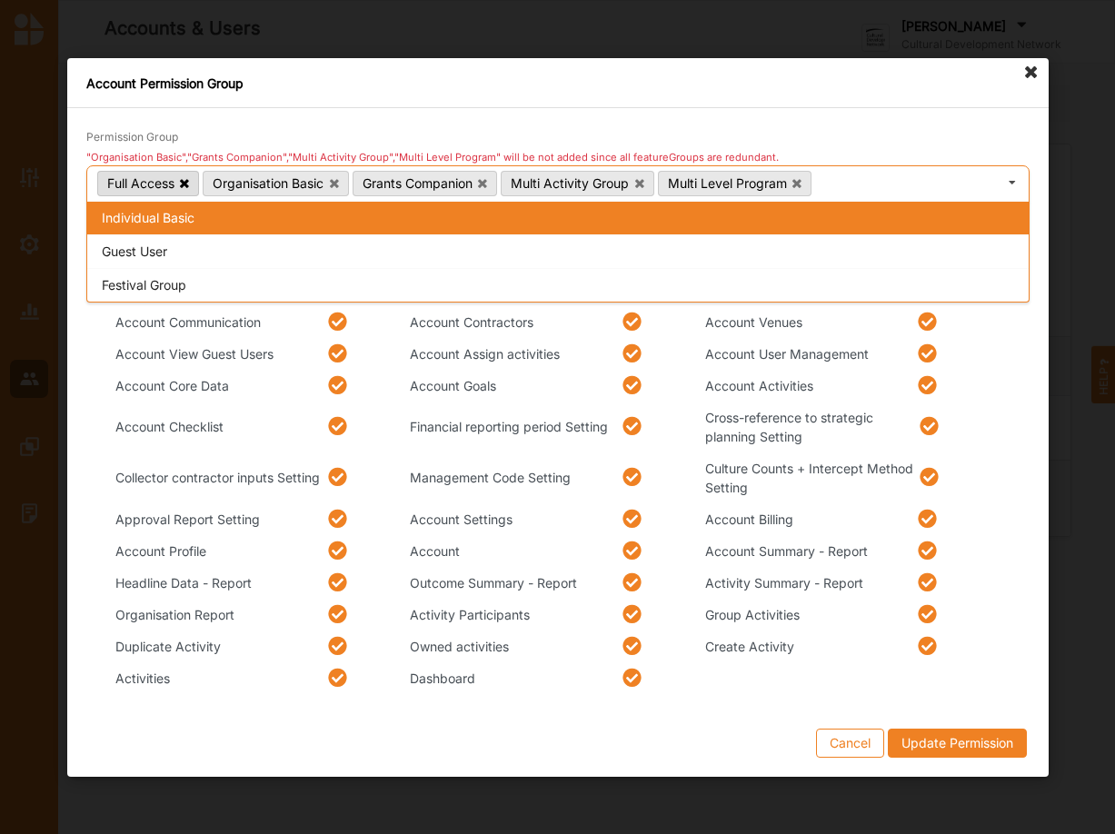
click at [184, 183] on icon at bounding box center [184, 182] width 9 height 12
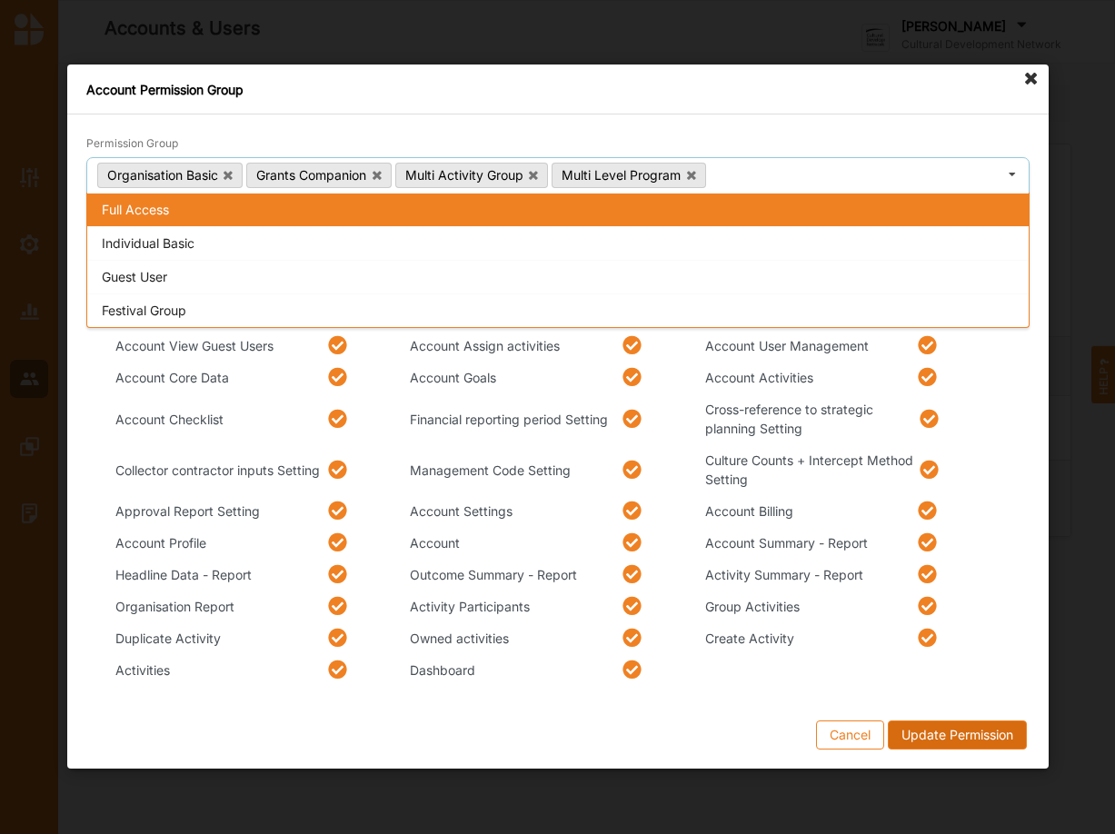
click at [965, 728] on button "Update Permission" at bounding box center [956, 735] width 139 height 29
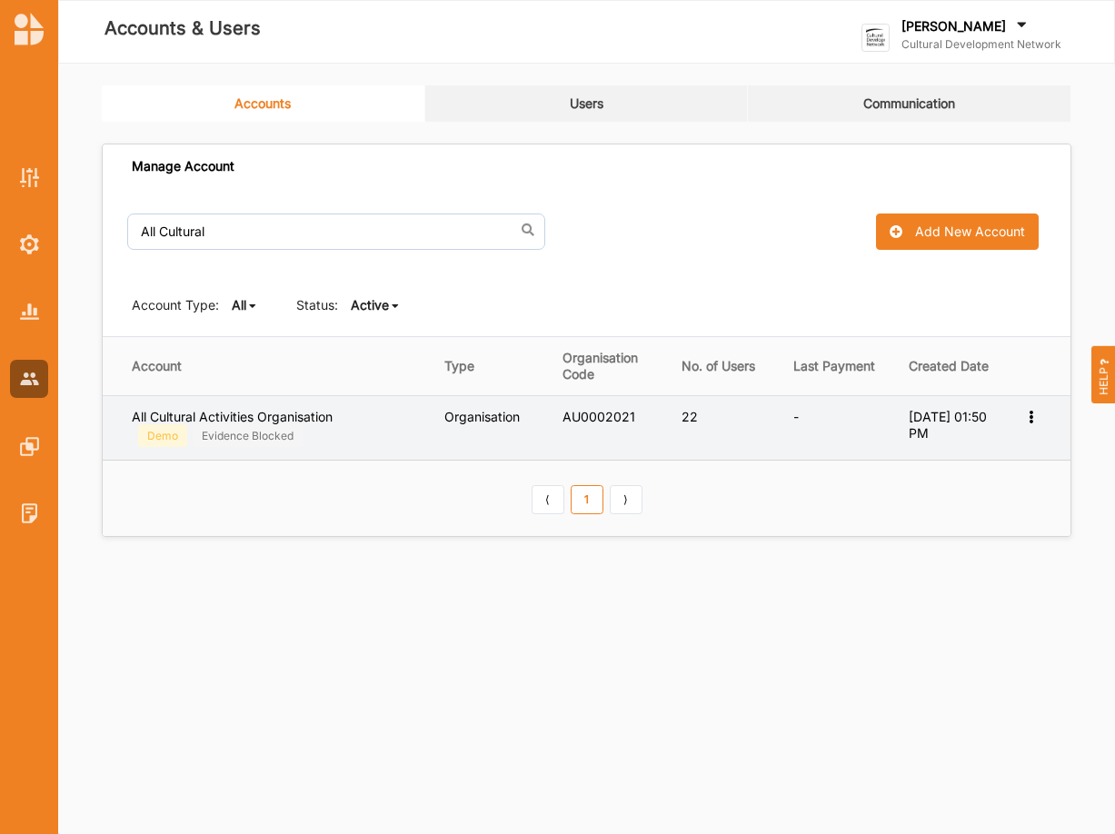
click at [1032, 422] on icon at bounding box center [1030, 415] width 15 height 13
click at [965, 483] on label "Edit Permission" at bounding box center [970, 481] width 114 height 16
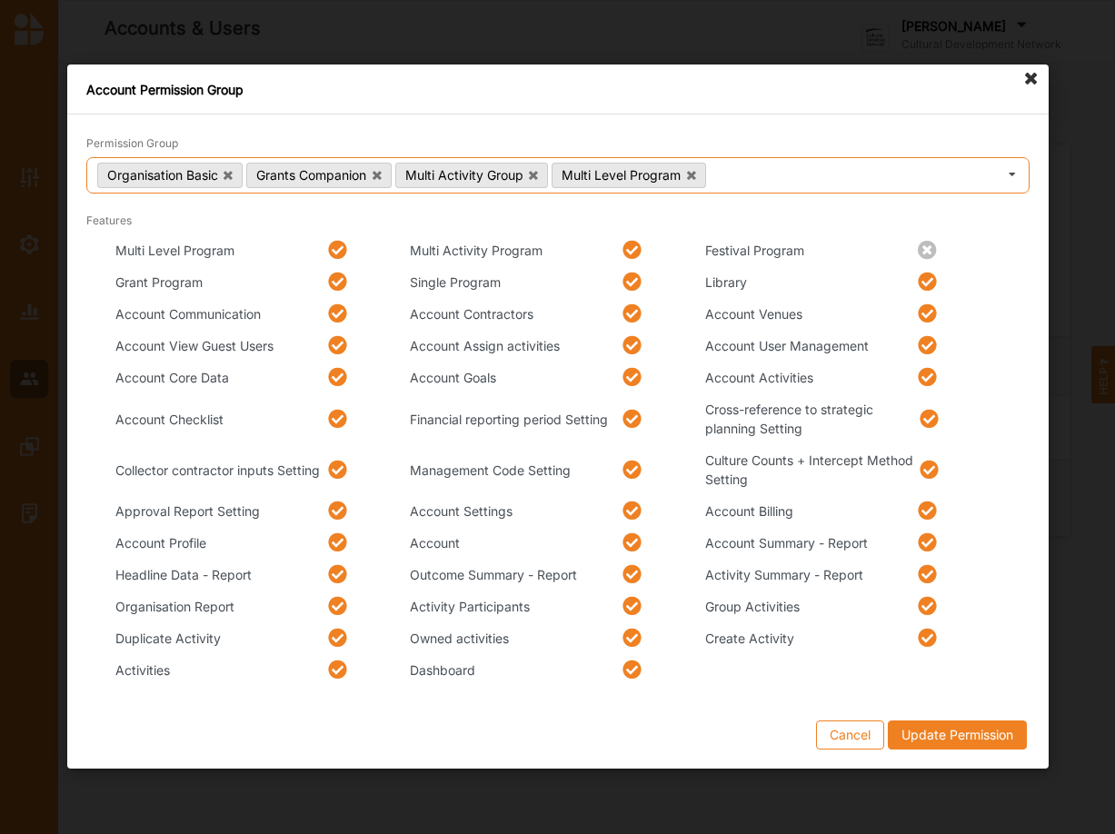
click at [1015, 178] on icon at bounding box center [1012, 176] width 27 height 34
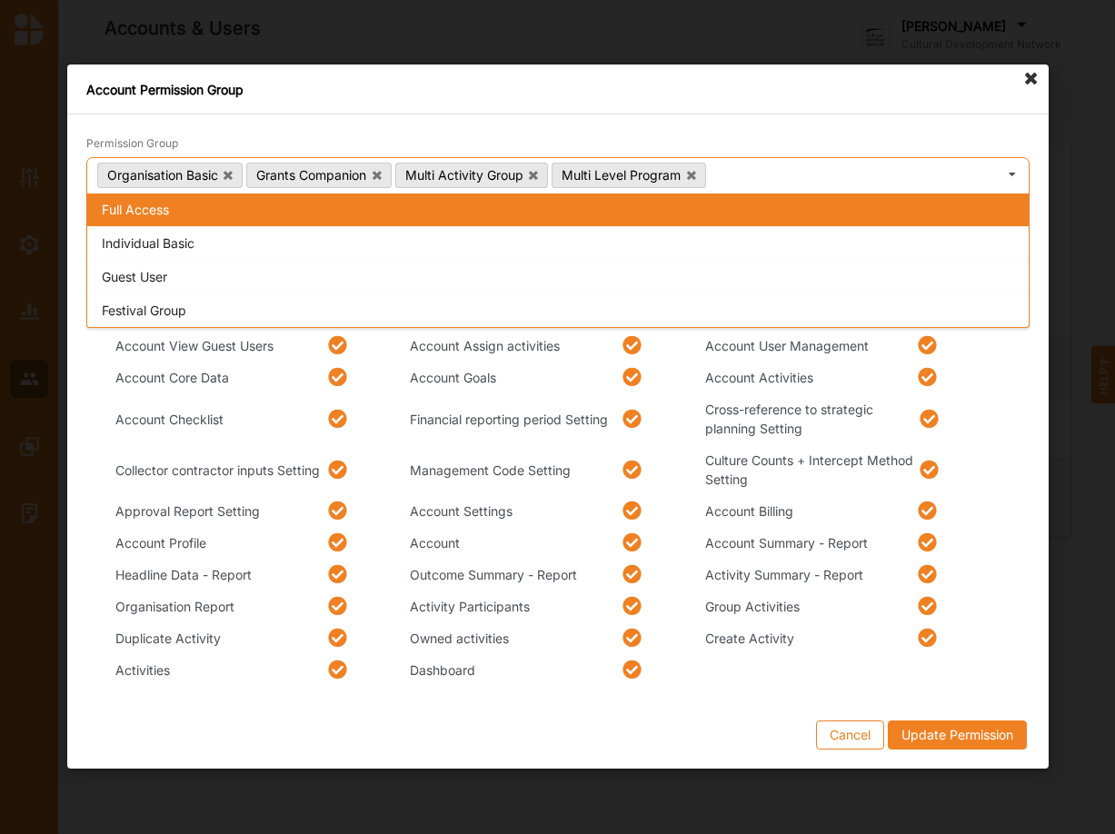
click at [140, 210] on div "Full Access" at bounding box center [557, 211] width 941 height 34
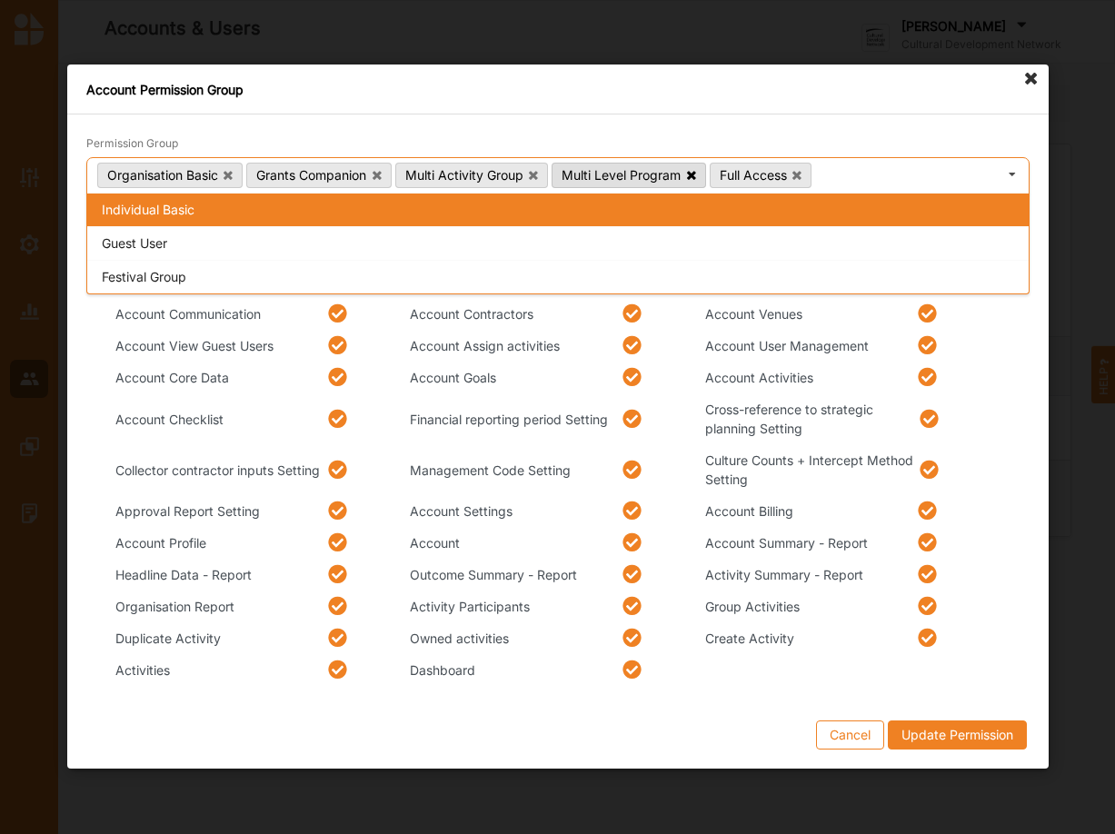
click at [695, 173] on icon at bounding box center [690, 175] width 9 height 12
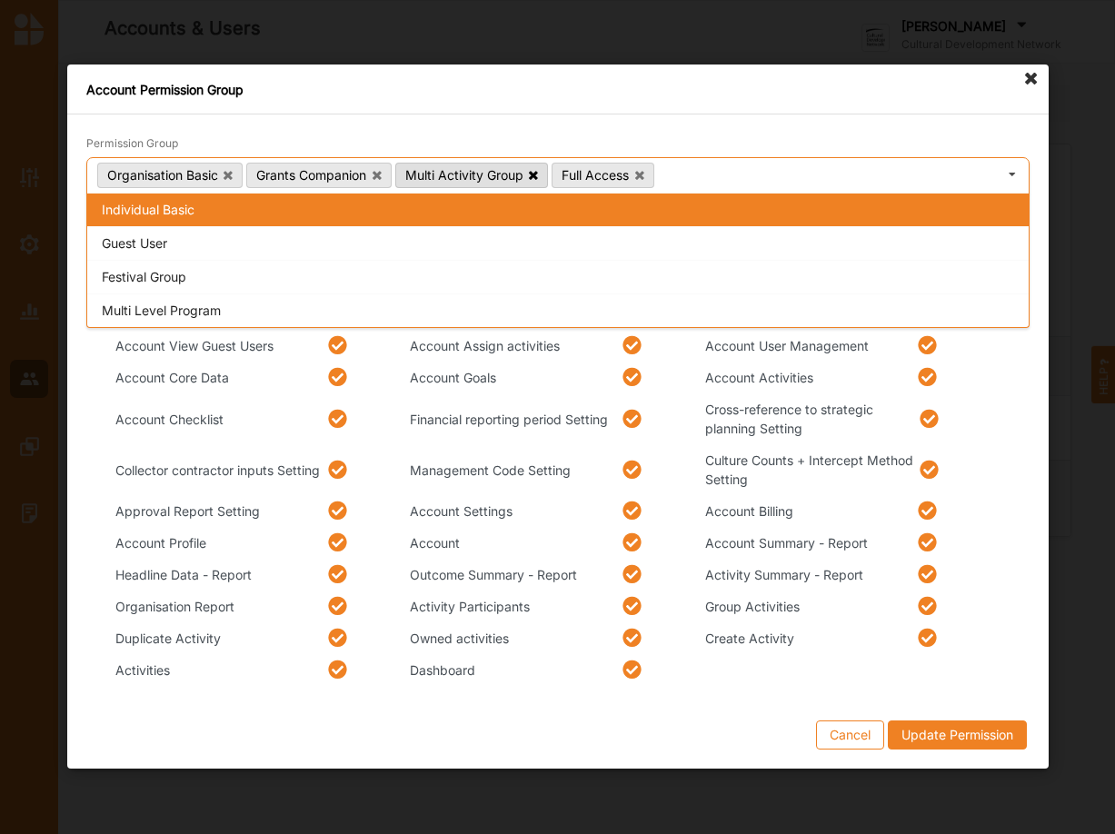
click at [538, 174] on icon at bounding box center [533, 175] width 9 height 12
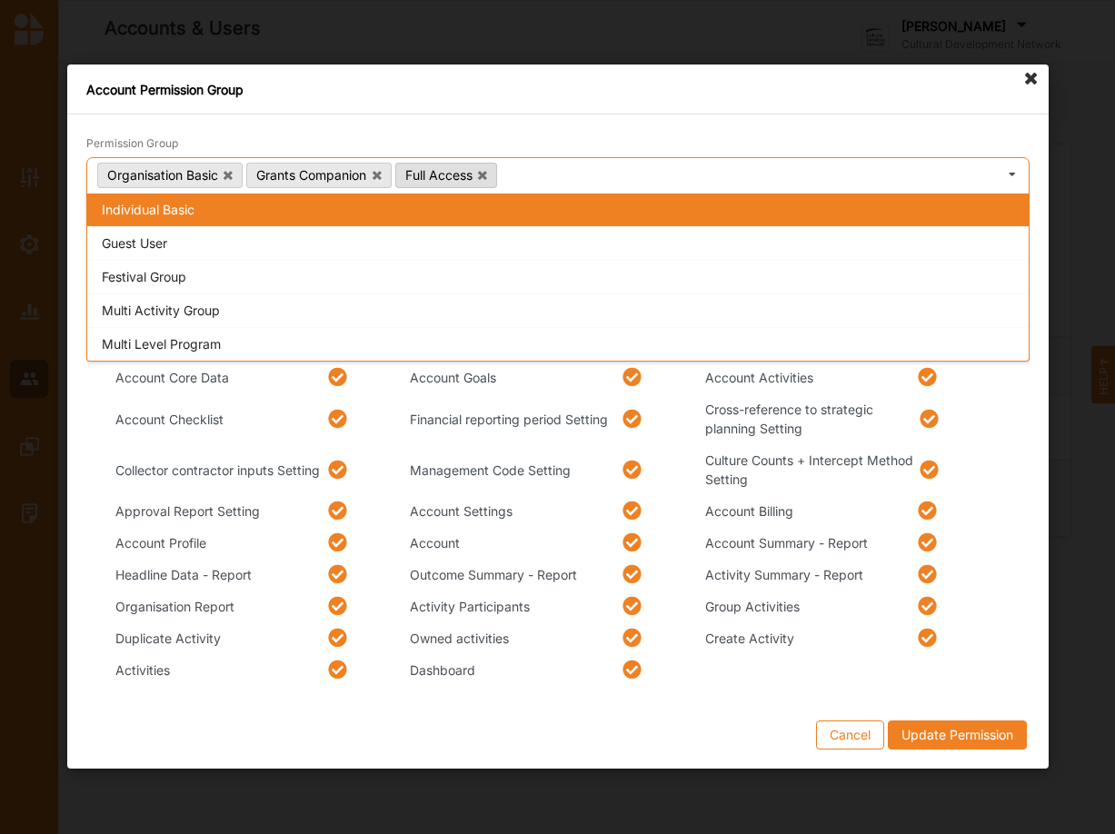
drag, startPoint x: 380, startPoint y: 173, endPoint x: 278, endPoint y: 181, distance: 102.1
click at [380, 171] on icon at bounding box center [376, 175] width 9 height 12
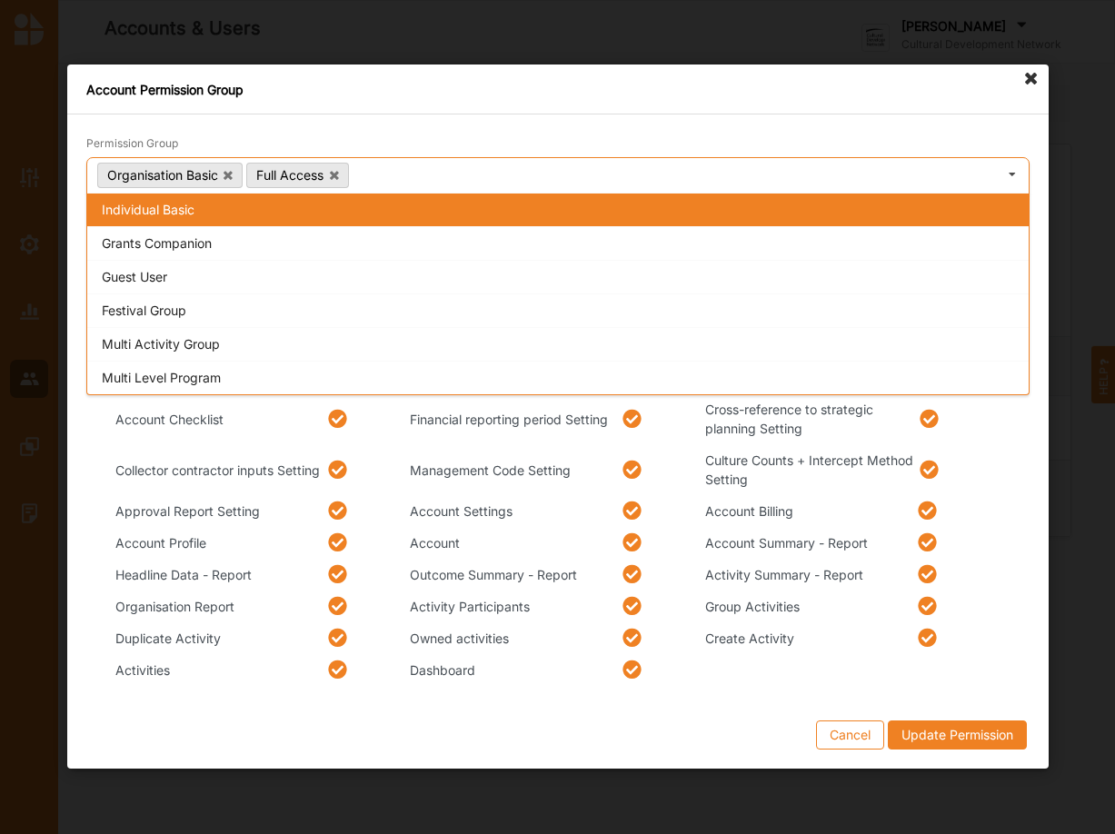
click at [230, 169] on icon at bounding box center [228, 175] width 9 height 12
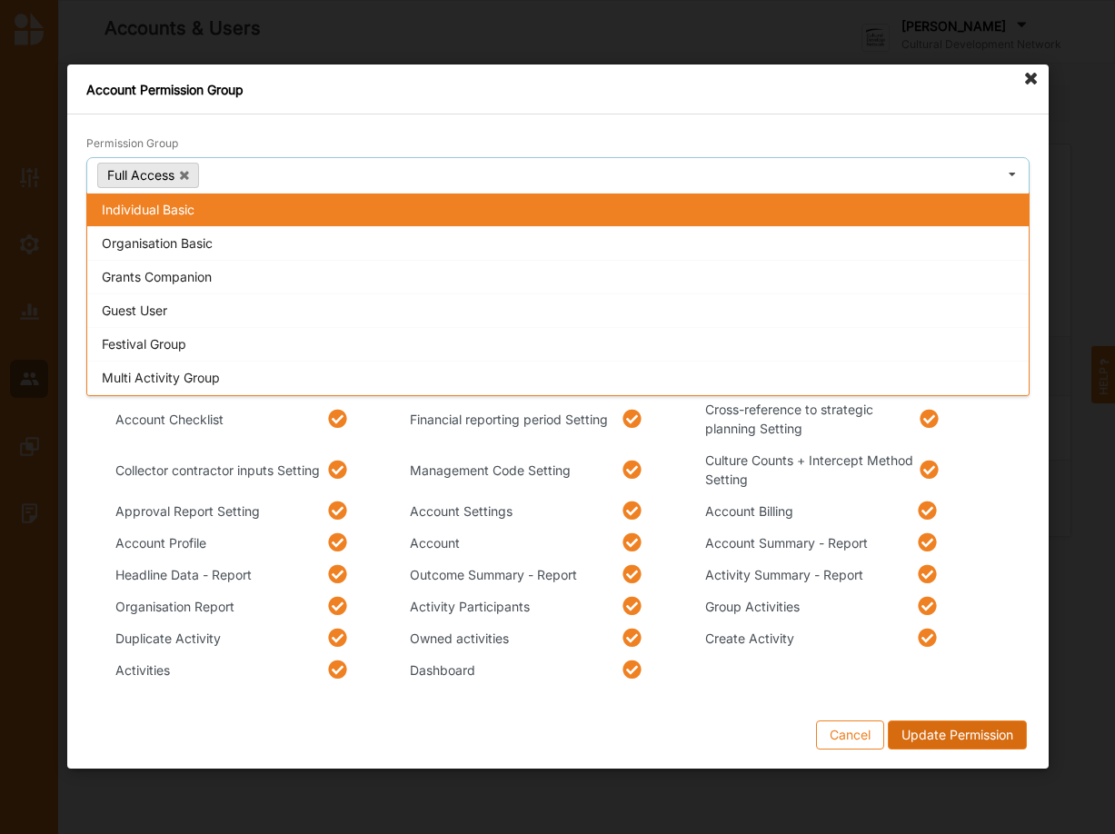
click at [950, 742] on button "Update Permission" at bounding box center [956, 735] width 139 height 29
